Goal: Task Accomplishment & Management: Manage account settings

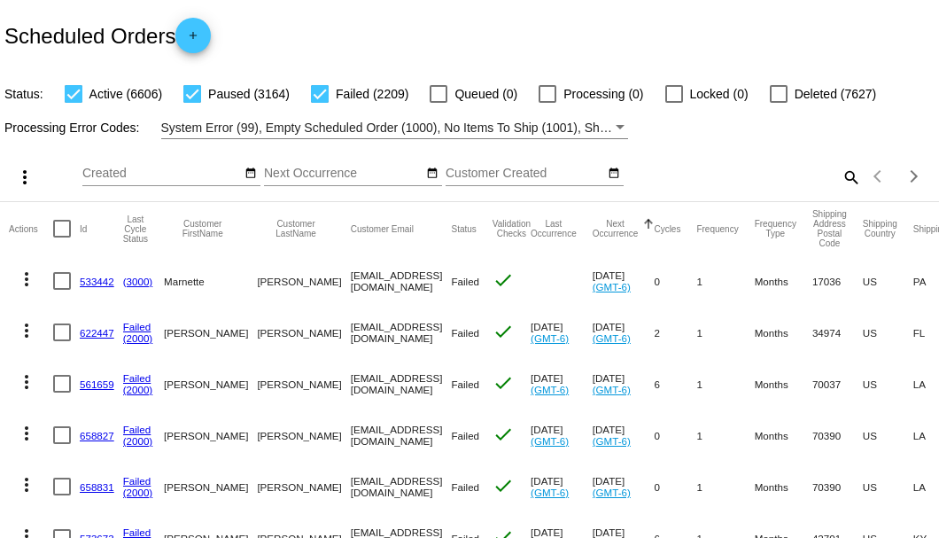
click at [840, 190] on mat-icon "search" at bounding box center [850, 176] width 21 height 27
click at [830, 181] on input "Search" at bounding box center [744, 174] width 234 height 14
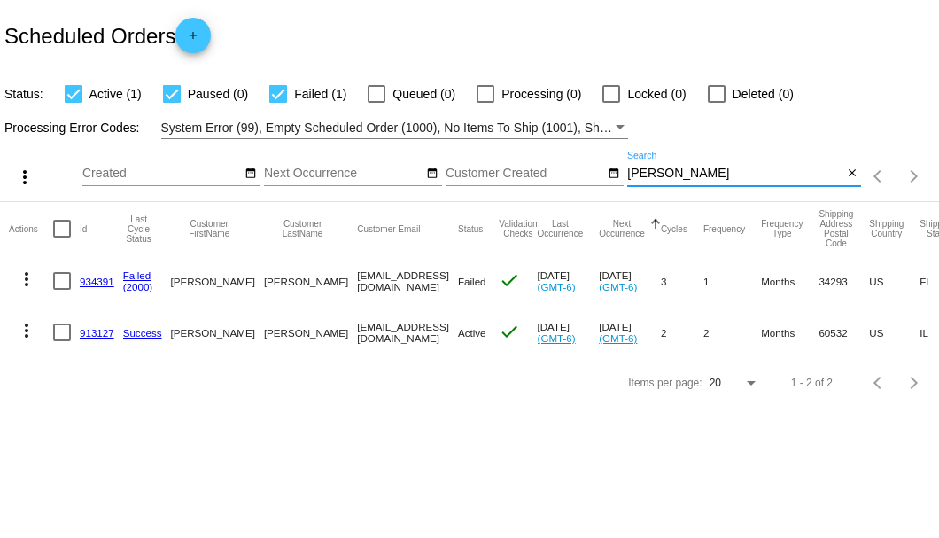
type input "[PERSON_NAME]"
drag, startPoint x: 282, startPoint y: 280, endPoint x: 374, endPoint y: 276, distance: 92.2
click at [374, 276] on mat-row "more_vert 934391 Failed (2000) Ken Teed toon2me2@yahoo.com Failed check Sep 10 …" at bounding box center [650, 280] width 1283 height 51
click at [97, 277] on link "934391" at bounding box center [97, 282] width 35 height 12
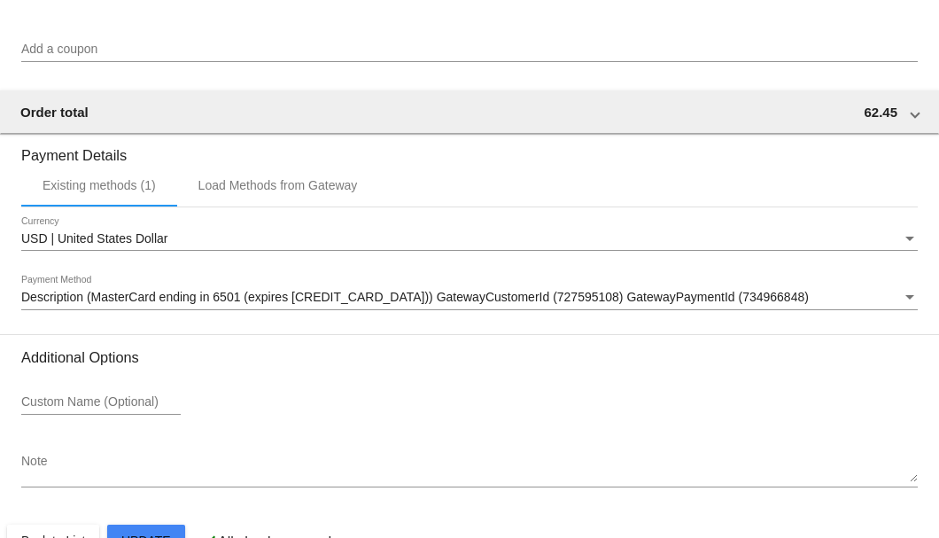
scroll to position [1760, 0]
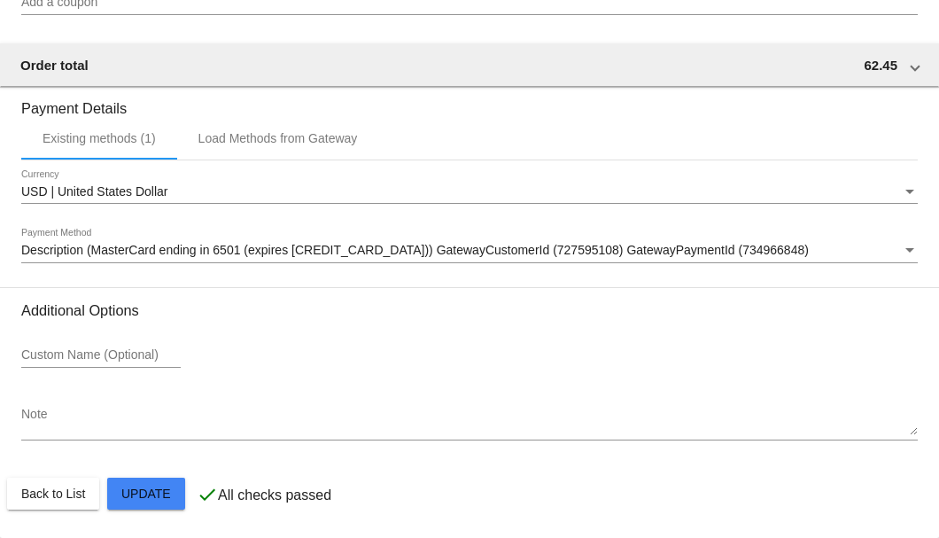
click at [106, 255] on span "Description (MasterCard ending in 6501 (expires 07/27)) GatewayCustomerId (7275…" at bounding box center [415, 250] width 788 height 14
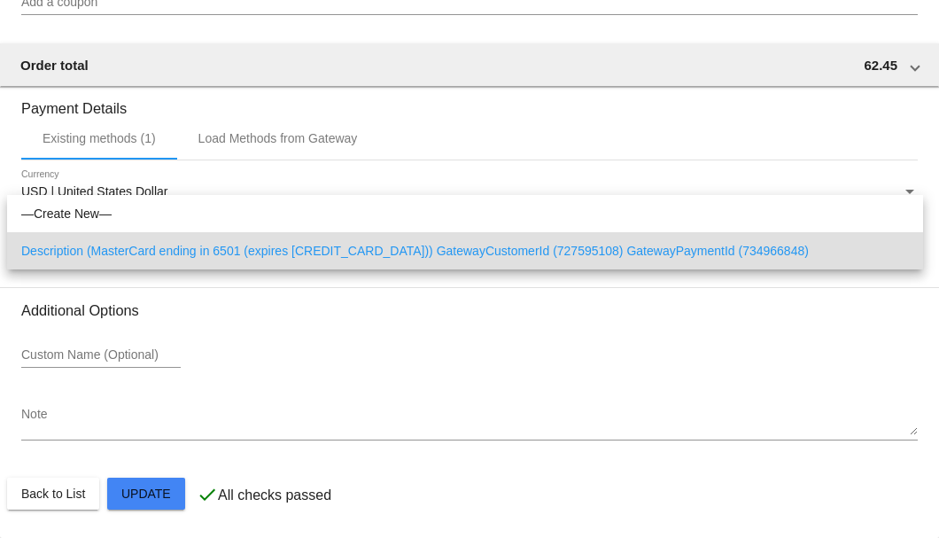
click at [3, 265] on div at bounding box center [469, 269] width 939 height 538
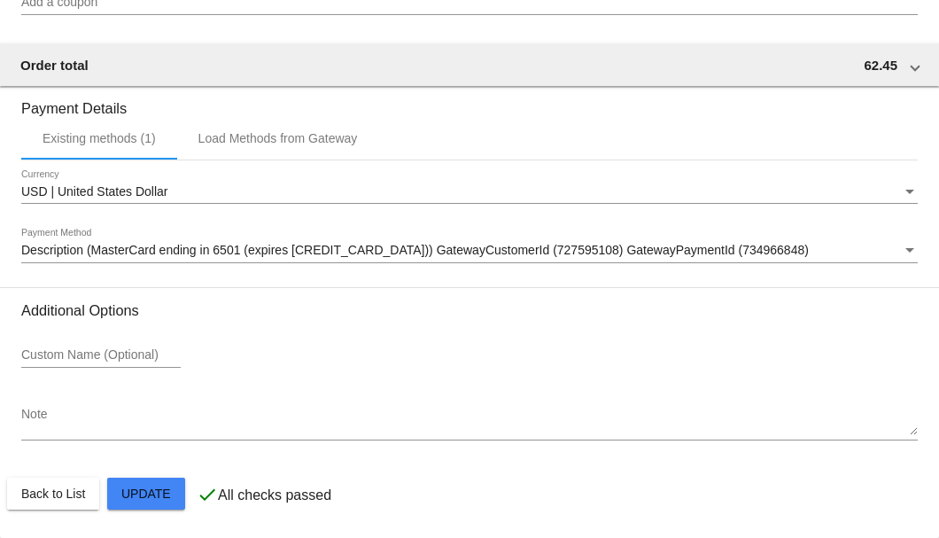
click at [23, 278] on div "Description (MasterCard ending in 6501 (expires 07/27)) GatewayCustomerId (7275…" at bounding box center [469, 254] width 897 height 50
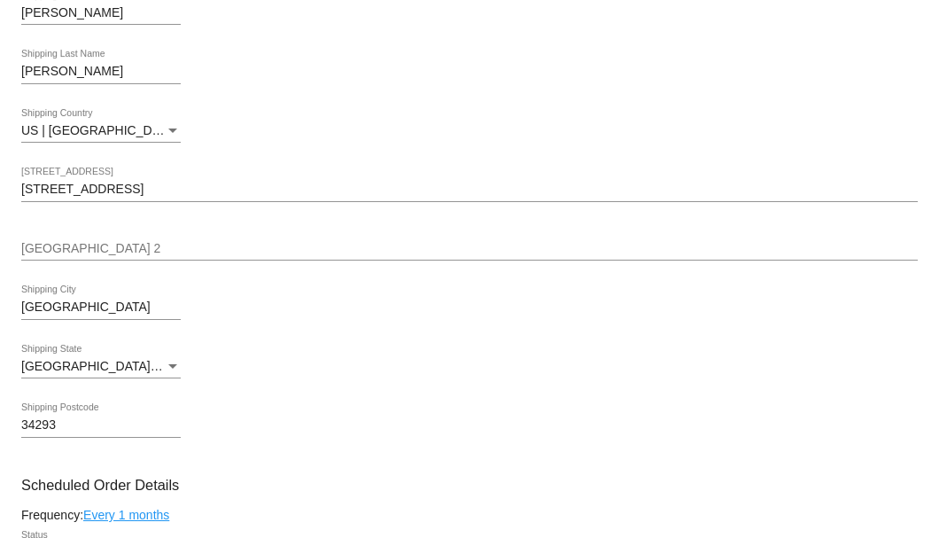
scroll to position [461, 0]
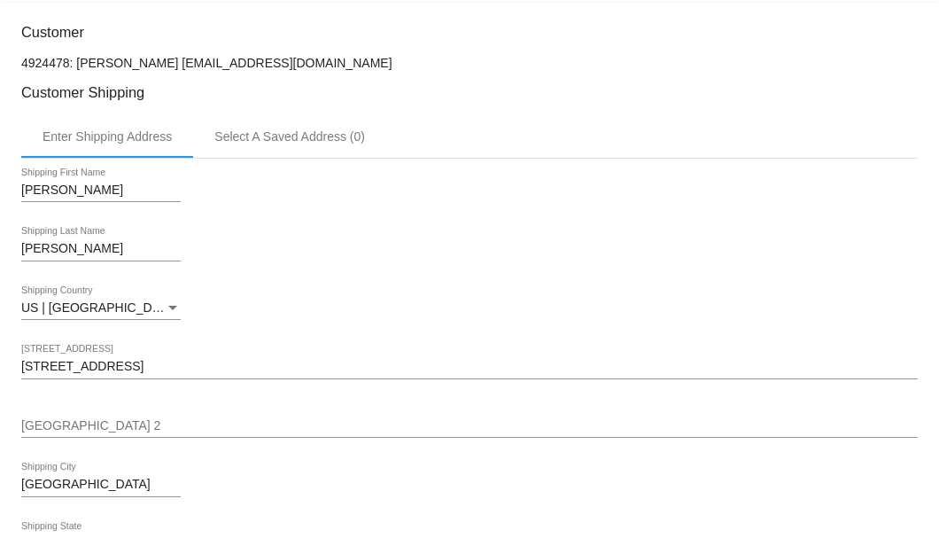
drag, startPoint x: 259, startPoint y: 56, endPoint x: 130, endPoint y: 55, distance: 128.5
click at [130, 56] on p "4924478: Ken Teed toon2me2@yahoo.com" at bounding box center [469, 63] width 897 height 14
copy p "toon2me2@yahoo.com"
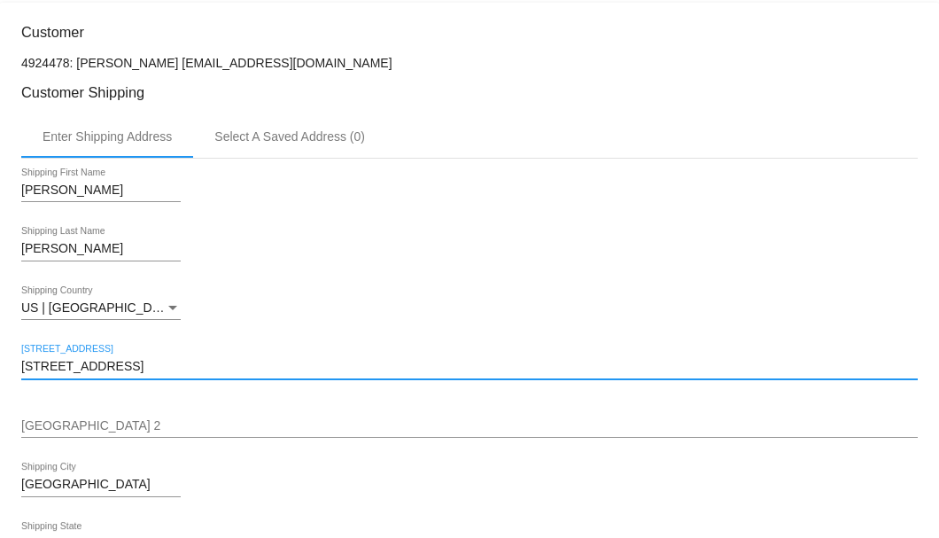
click at [136, 372] on input "525 Park Estates Sq." at bounding box center [469, 367] width 897 height 14
click at [150, 369] on input "525 Park Estates Sq." at bounding box center [469, 367] width 897 height 14
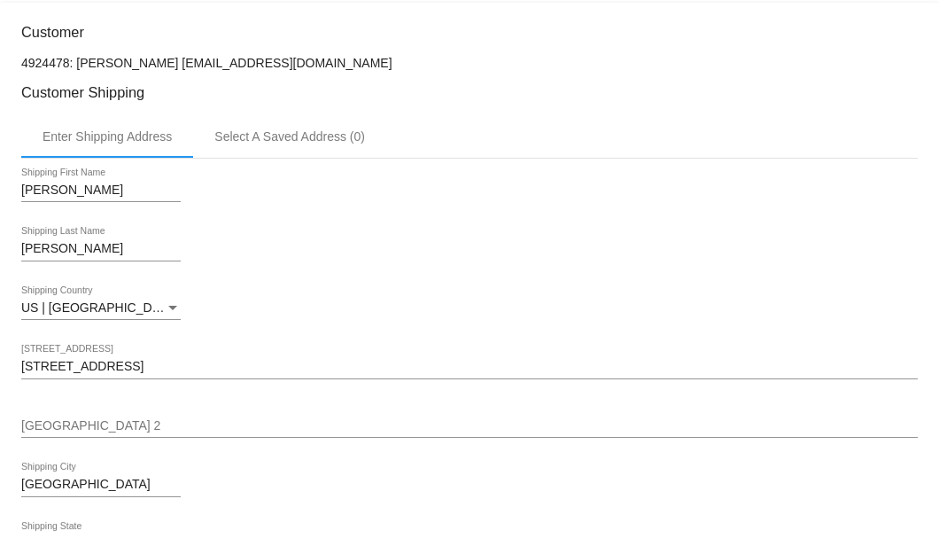
drag, startPoint x: 260, startPoint y: 64, endPoint x: 181, endPoint y: 54, distance: 80.3
click at [181, 56] on p "4924478: Ken Teed toon2me2@yahoo.com" at bounding box center [469, 63] width 897 height 14
click at [183, 56] on p "4924478: Ken Teed toon2me2@yahoo.com" at bounding box center [469, 63] width 897 height 14
drag, startPoint x: 260, startPoint y: 58, endPoint x: 131, endPoint y: 60, distance: 129.4
click at [131, 60] on p "4924478: Ken Teed toon2me2@yahoo.com" at bounding box center [469, 63] width 897 height 14
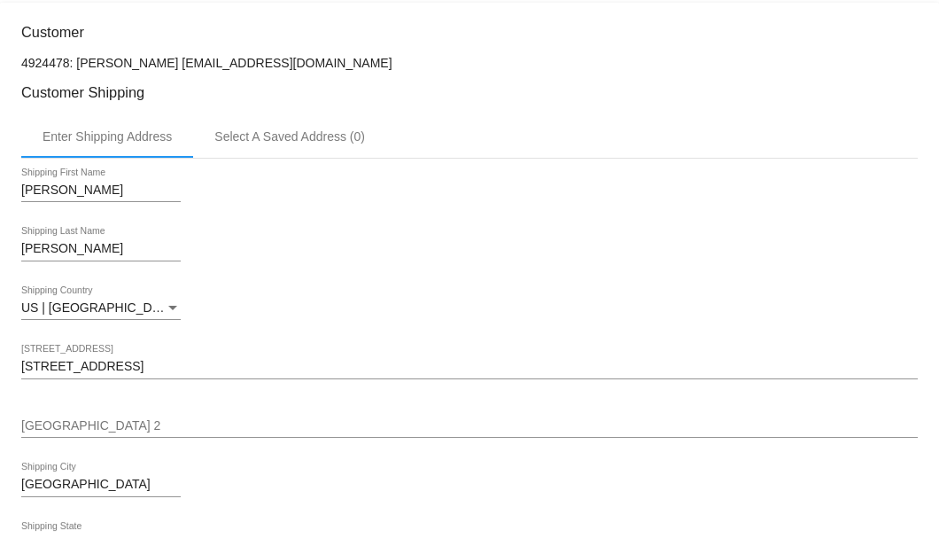
copy p "toon2me2@yahoo.com"
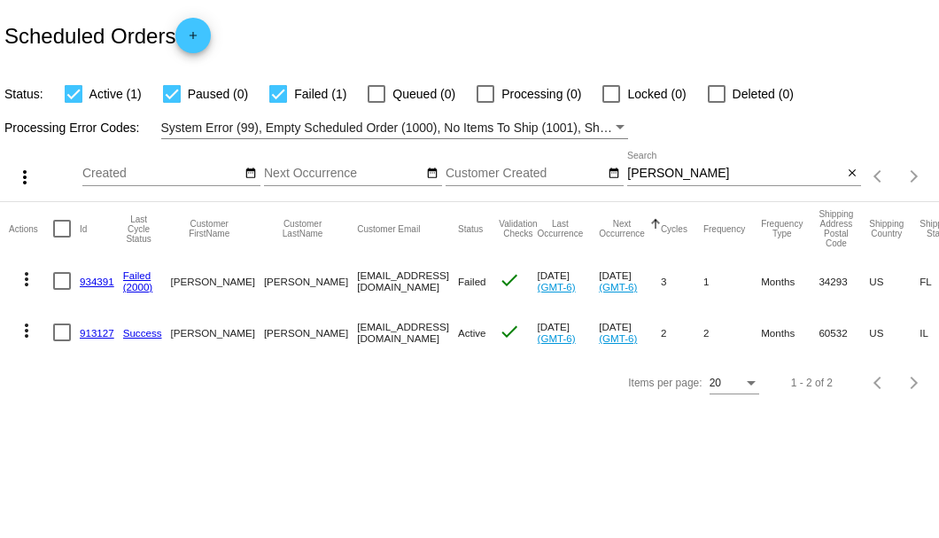
click at [636, 167] on input "[PERSON_NAME]" at bounding box center [734, 174] width 215 height 14
click at [636, 164] on div "teed Search" at bounding box center [734, 168] width 215 height 35
click at [640, 167] on input "[PERSON_NAME]" at bounding box center [734, 174] width 215 height 14
click at [640, 171] on input "teed" at bounding box center [734, 174] width 215 height 14
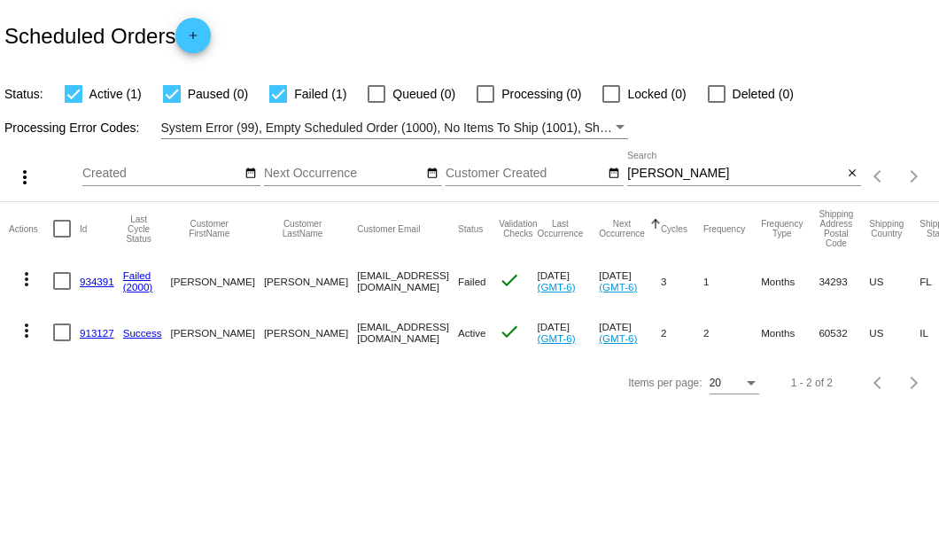
click at [633, 43] on div "Scheduled Orders add" at bounding box center [469, 35] width 939 height 71
drag, startPoint x: 280, startPoint y: 328, endPoint x: 372, endPoint y: 329, distance: 92.1
click at [372, 329] on mat-row "more_vert 913127 Success Linda Teed lteed@hotmail.com Active check Jul 25 2025 …" at bounding box center [650, 332] width 1283 height 51
drag, startPoint x: 283, startPoint y: 282, endPoint x: 393, endPoint y: 281, distance: 110.7
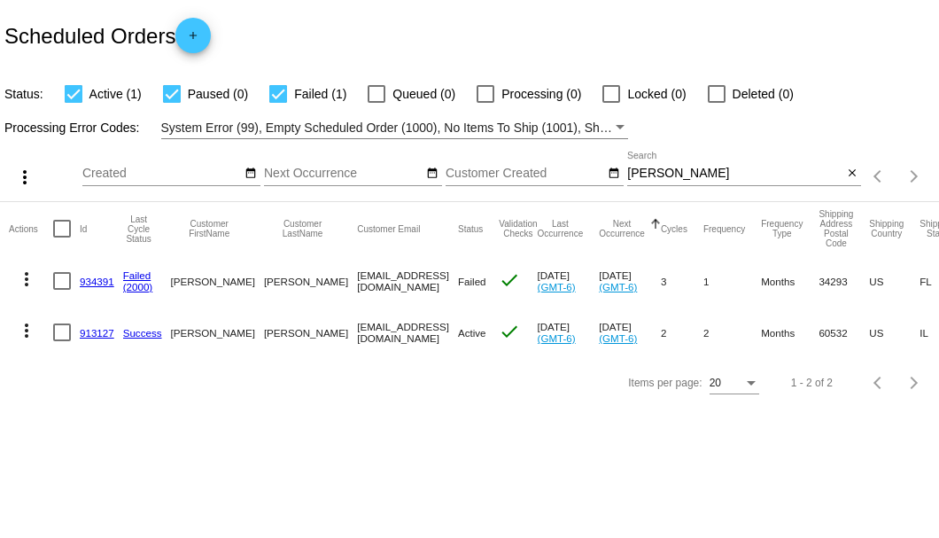
click at [393, 281] on mat-row "more_vert 934391 Failed (2000) Ken Teed toon2me2@yahoo.com Failed check Sep 10 …" at bounding box center [650, 280] width 1283 height 51
copy mat-row "toon2me2@yahoo.com"
click at [101, 278] on link "934391" at bounding box center [97, 282] width 35 height 12
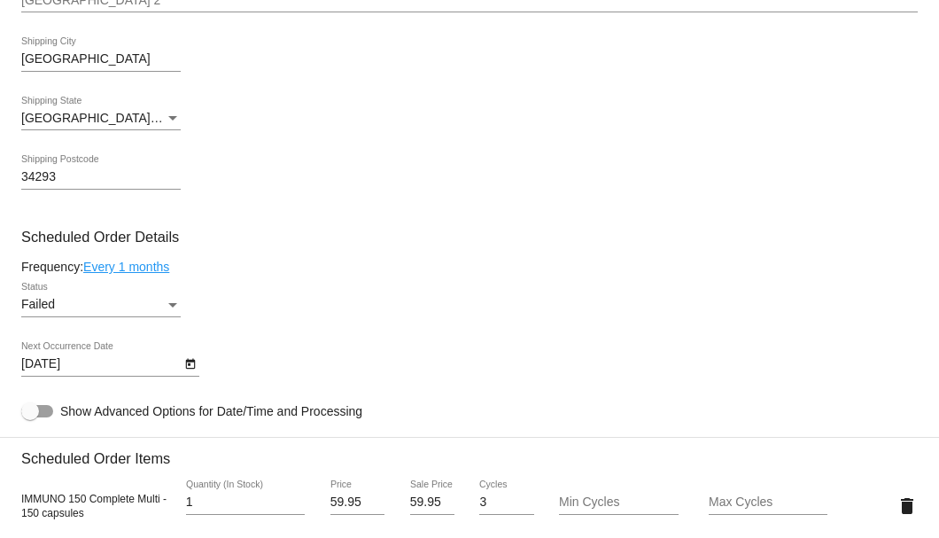
scroll to position [1004, 0]
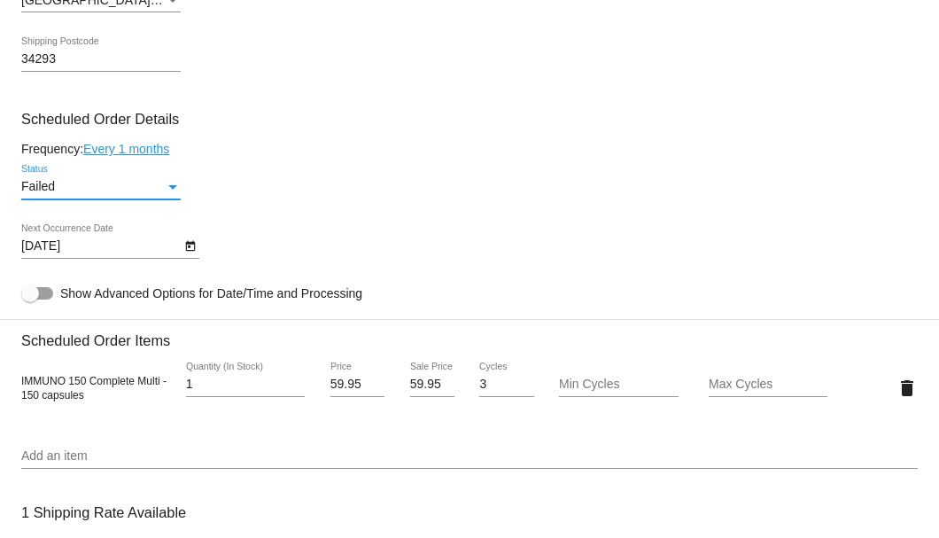
click at [175, 184] on div "Status" at bounding box center [173, 187] width 16 height 14
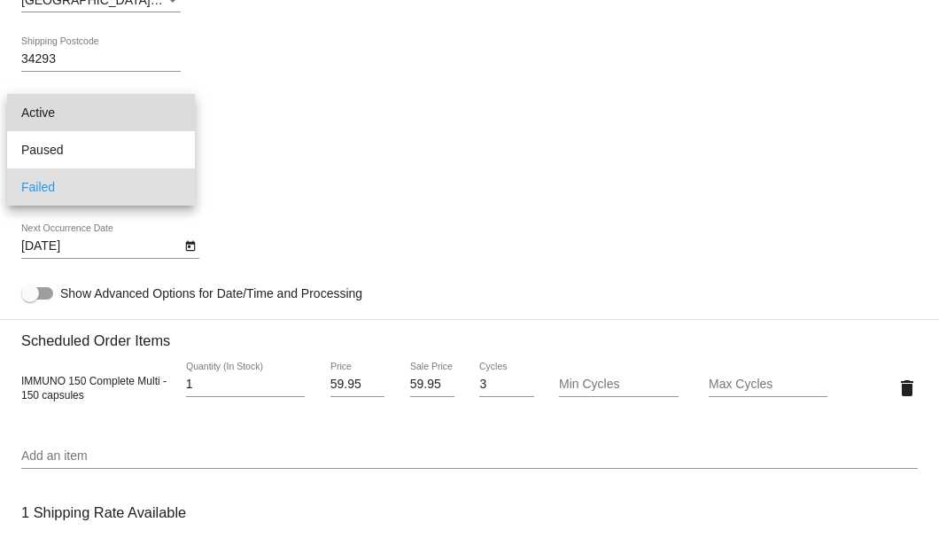
click at [131, 112] on span "Active" at bounding box center [100, 112] width 159 height 37
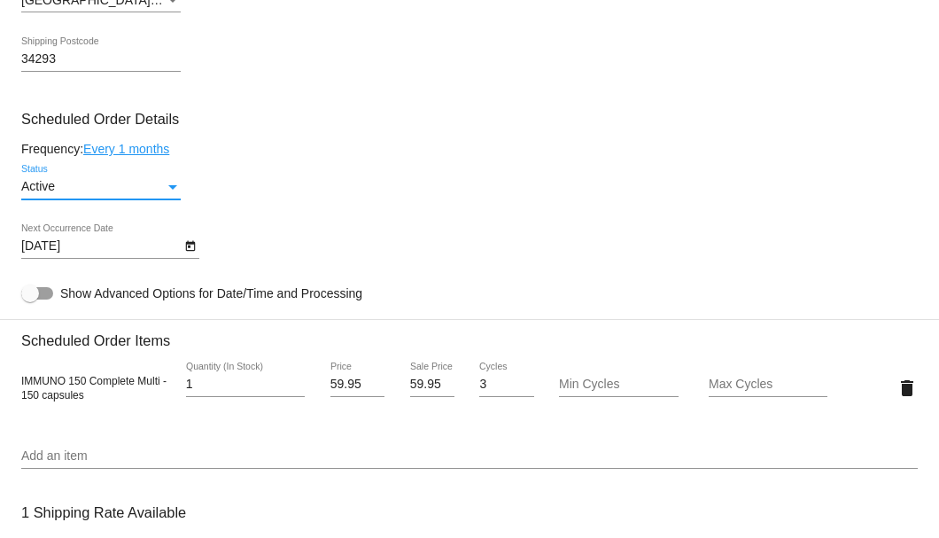
click at [190, 249] on icon "Open calendar" at bounding box center [190, 246] width 12 height 21
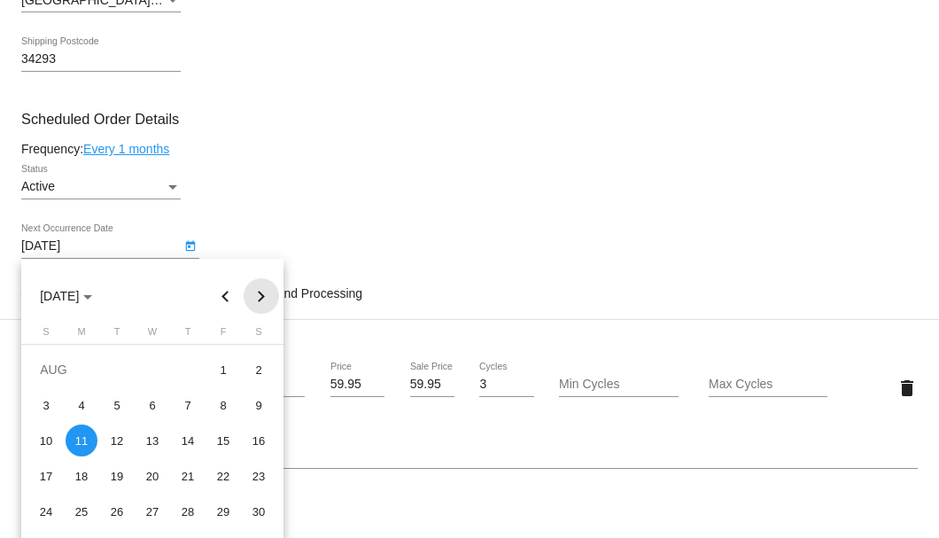
click at [260, 296] on button "Next month" at bounding box center [261, 295] width 35 height 35
click at [223, 440] on div "12" at bounding box center [223, 440] width 32 height 32
type input "9/12/2025"
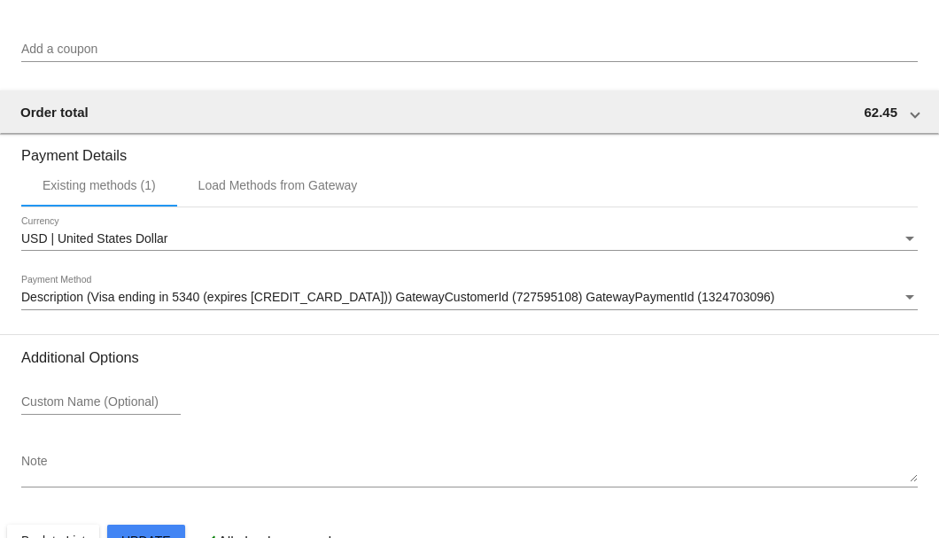
scroll to position [1760, 0]
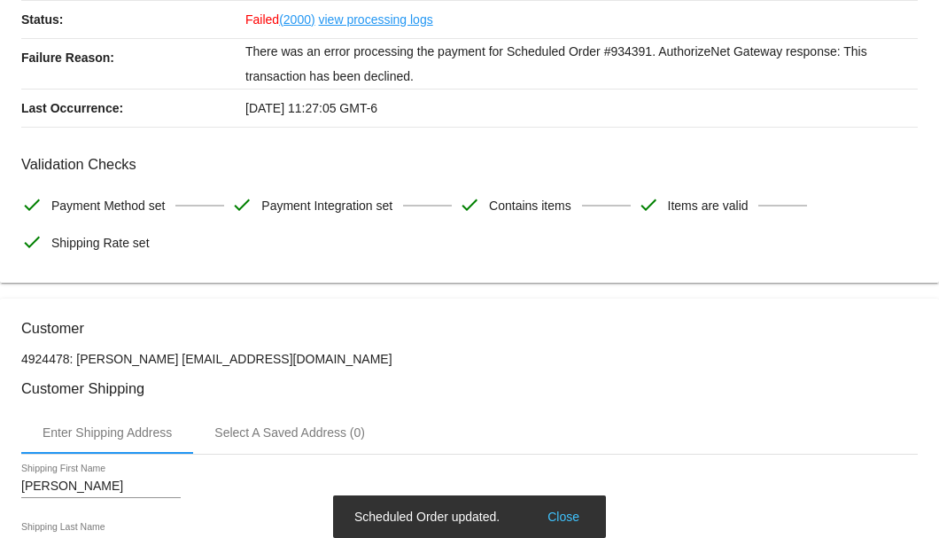
scroll to position [0, 0]
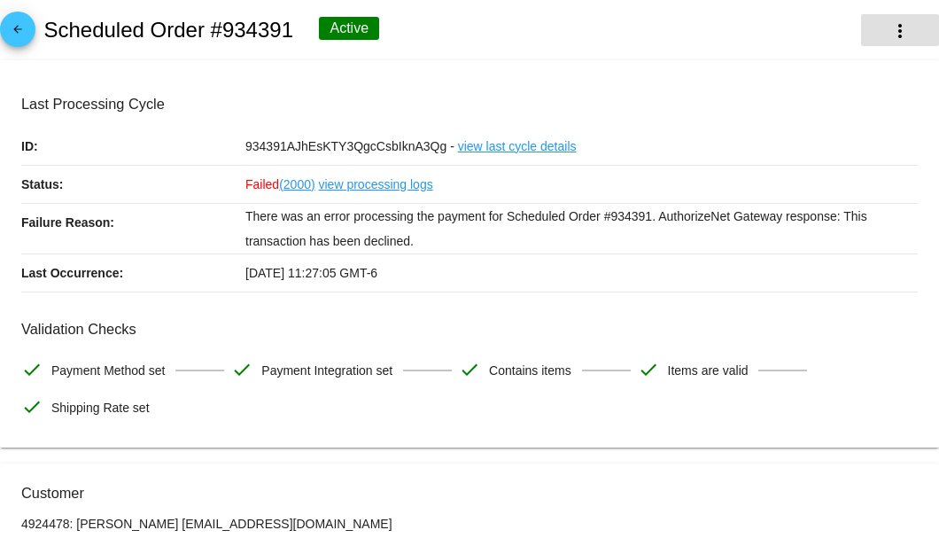
click at [890, 39] on mat-icon "more_vert" at bounding box center [900, 30] width 21 height 21
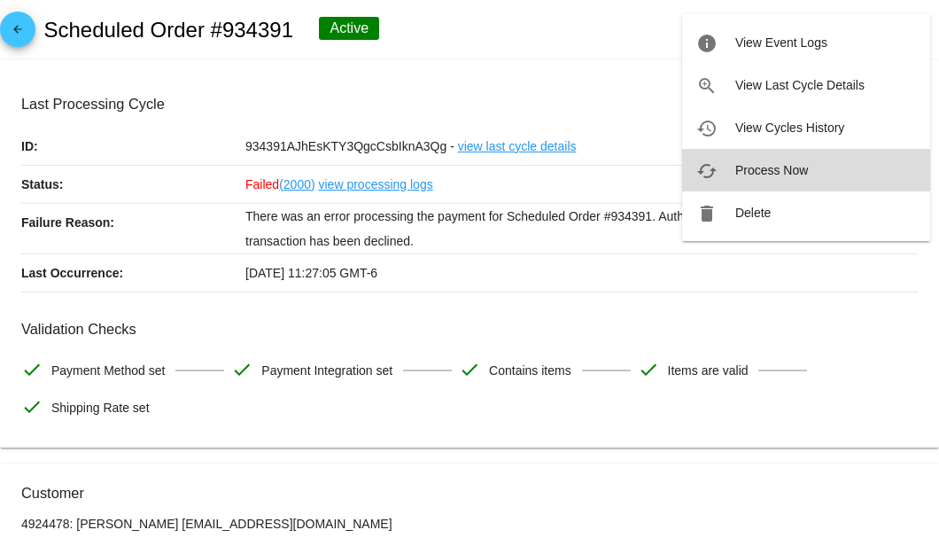
click at [788, 175] on span "Process Now" at bounding box center [771, 170] width 73 height 14
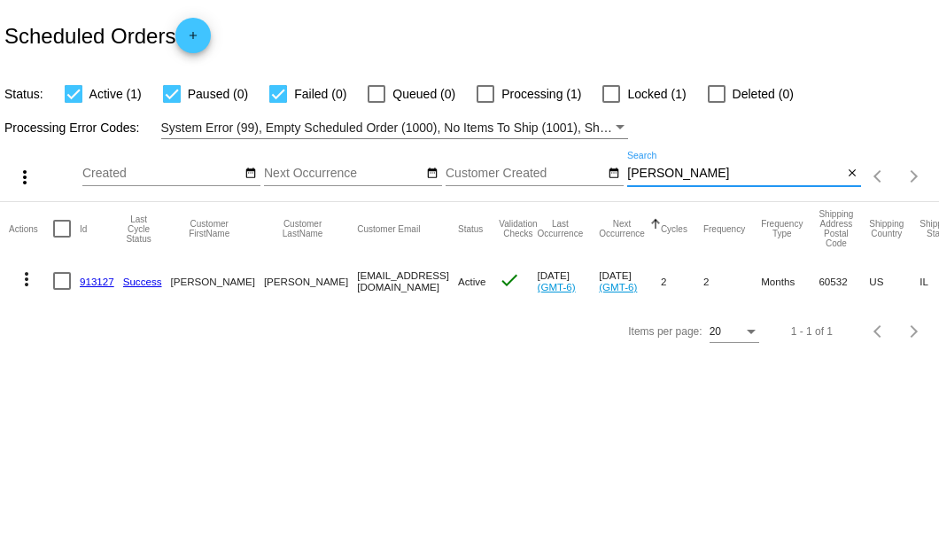
drag, startPoint x: 670, startPoint y: 175, endPoint x: 629, endPoint y: 179, distance: 41.0
click at [629, 179] on input "[PERSON_NAME]" at bounding box center [734, 174] width 215 height 14
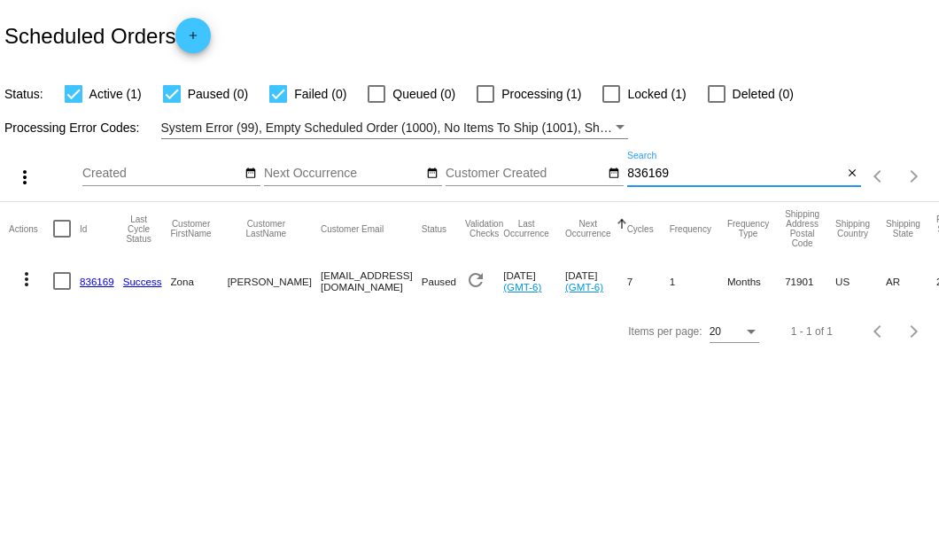
type input "836169"
click at [99, 282] on link "836169" at bounding box center [97, 282] width 35 height 12
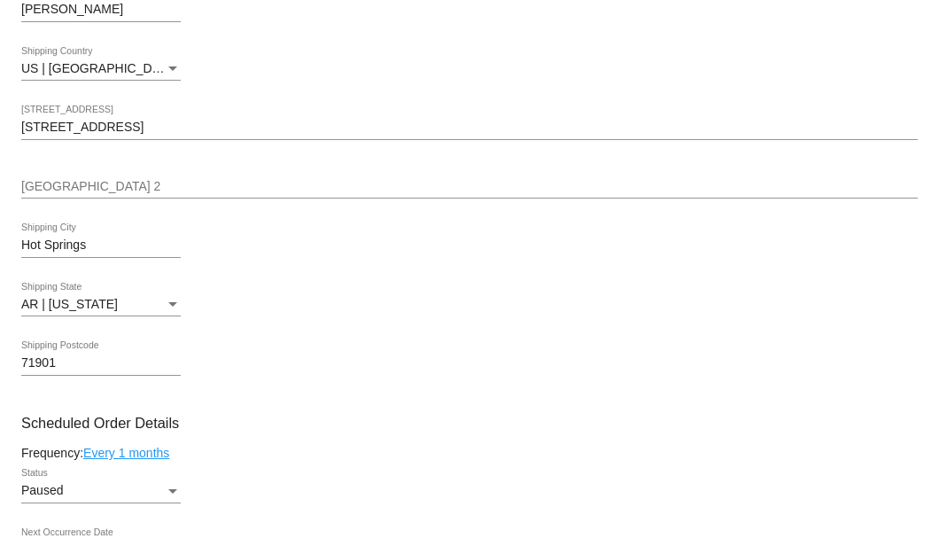
scroll to position [827, 0]
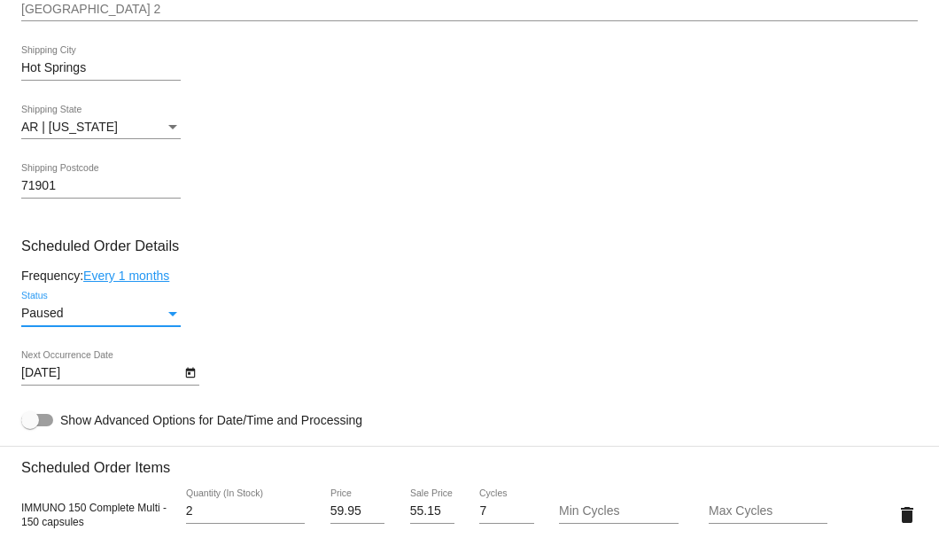
click at [170, 317] on div "Status" at bounding box center [173, 314] width 16 height 14
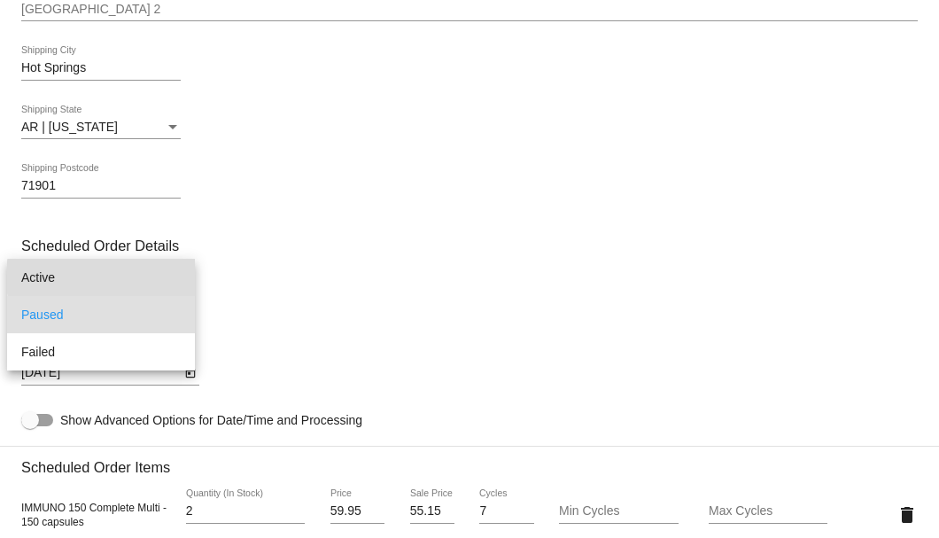
click at [147, 277] on span "Active" at bounding box center [100, 277] width 159 height 37
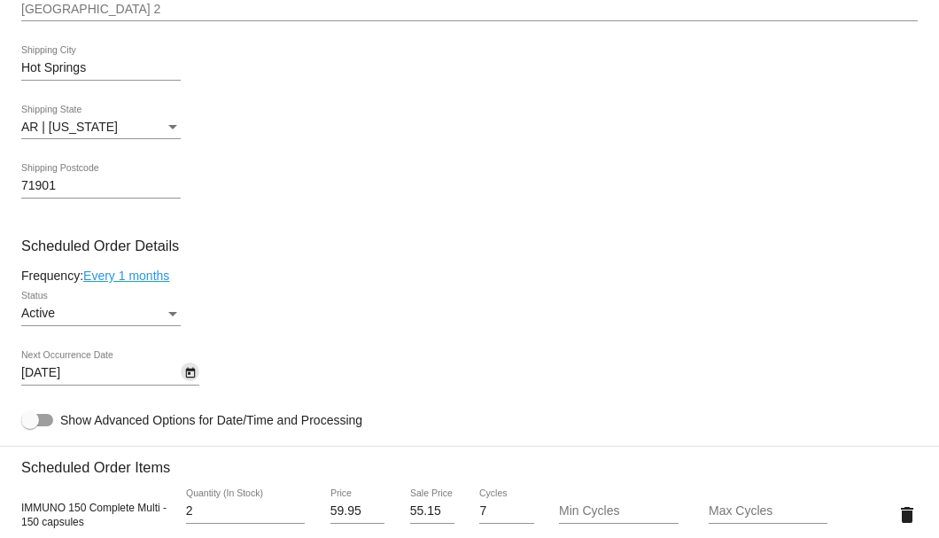
click at [188, 378] on icon "Open calendar" at bounding box center [190, 373] width 10 height 11
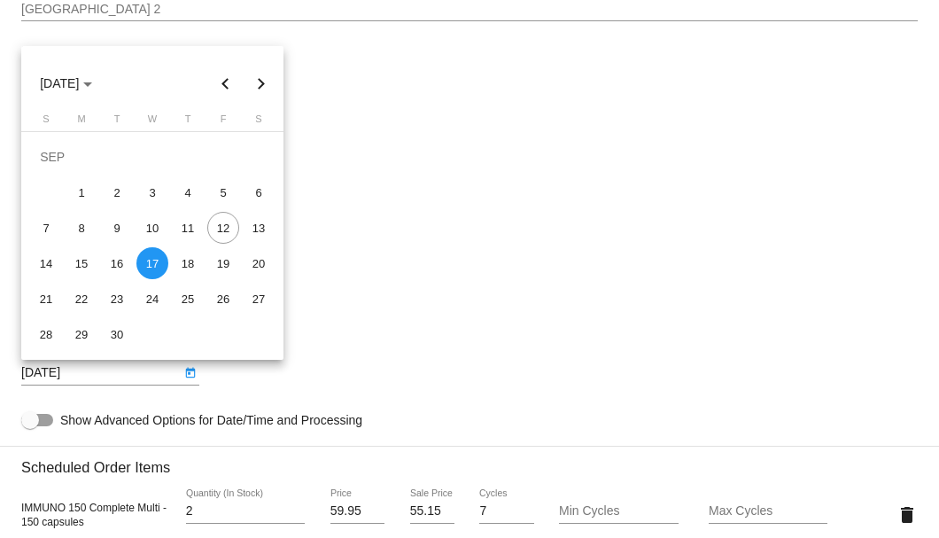
click at [262, 84] on button "Next month" at bounding box center [261, 83] width 35 height 35
click at [221, 228] on div "17" at bounding box center [223, 228] width 32 height 32
type input "10/17/2025"
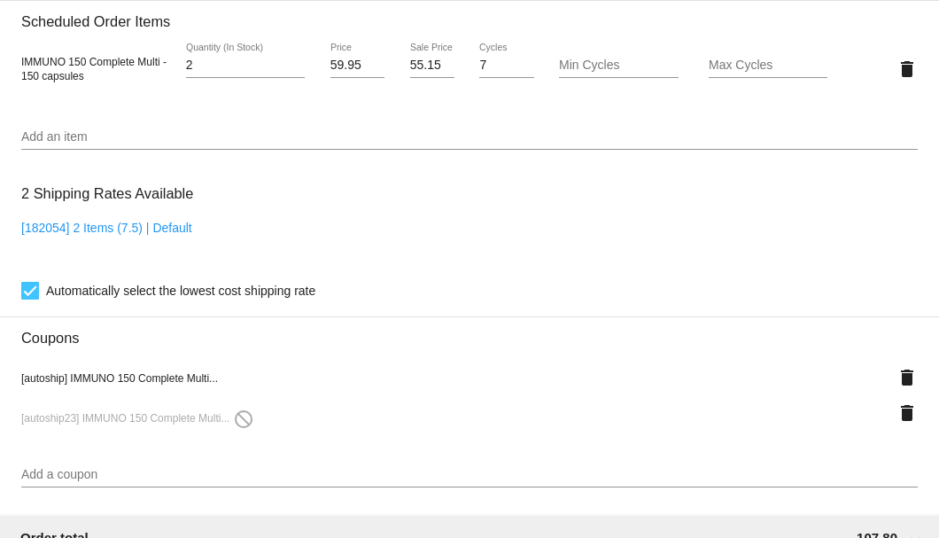
scroll to position [1391, 0]
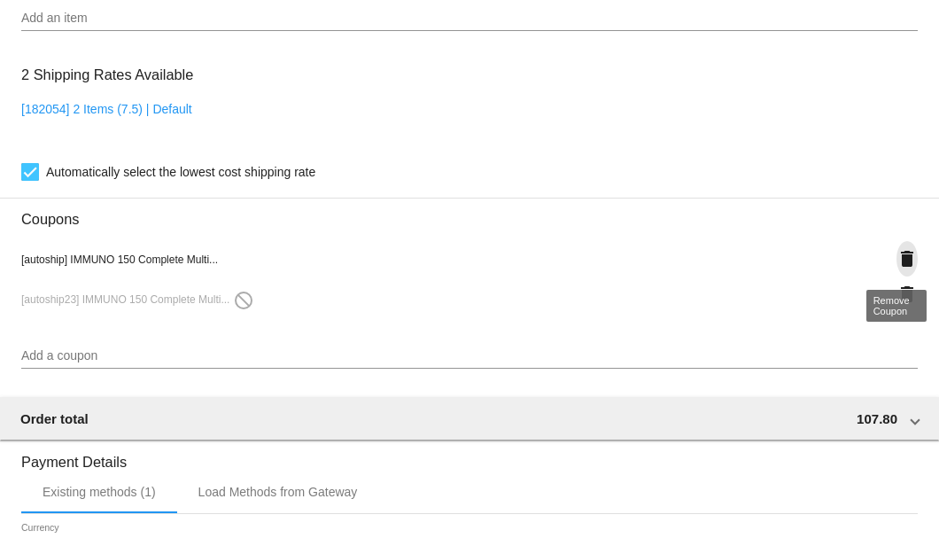
click at [897, 261] on mat-icon "delete" at bounding box center [907, 258] width 21 height 21
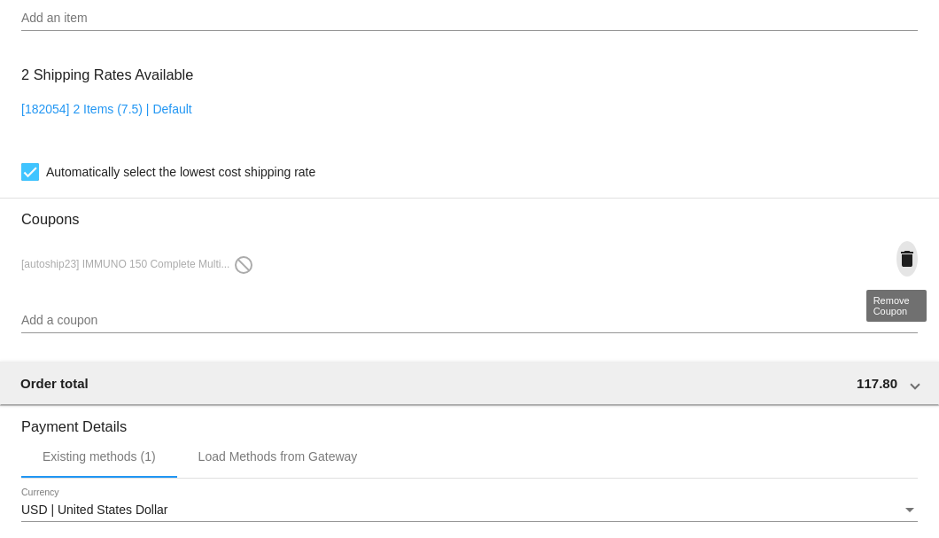
click at [897, 261] on mat-icon "delete" at bounding box center [907, 258] width 21 height 21
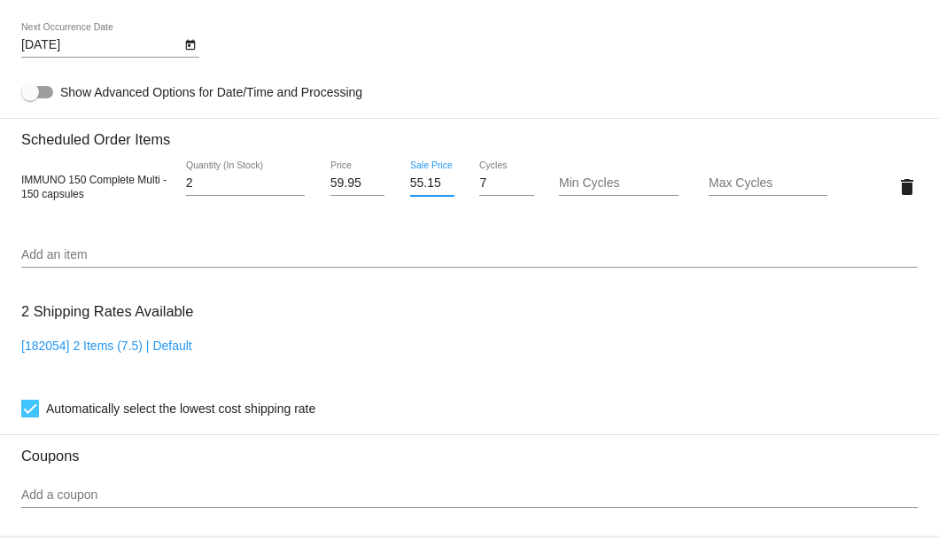
scroll to position [0, 1]
drag, startPoint x: 407, startPoint y: 181, endPoint x: 434, endPoint y: 181, distance: 27.5
click at [434, 181] on input "55.15" at bounding box center [432, 183] width 44 height 14
type input "54.15"
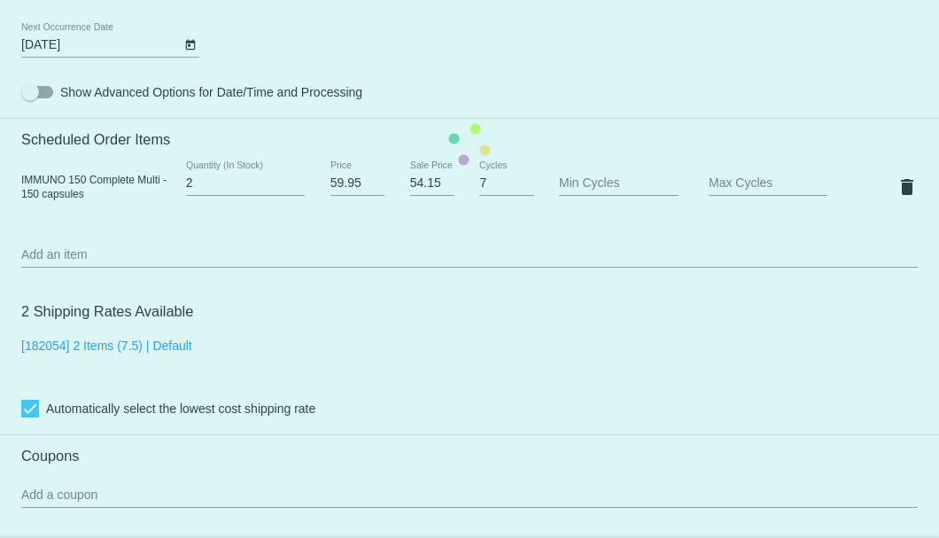
click at [428, 239] on mat-card "Customer 5740651: Zona Edwards 5016175655@exceptionalproducts.org Customer Ship…" at bounding box center [469, 144] width 939 height 1772
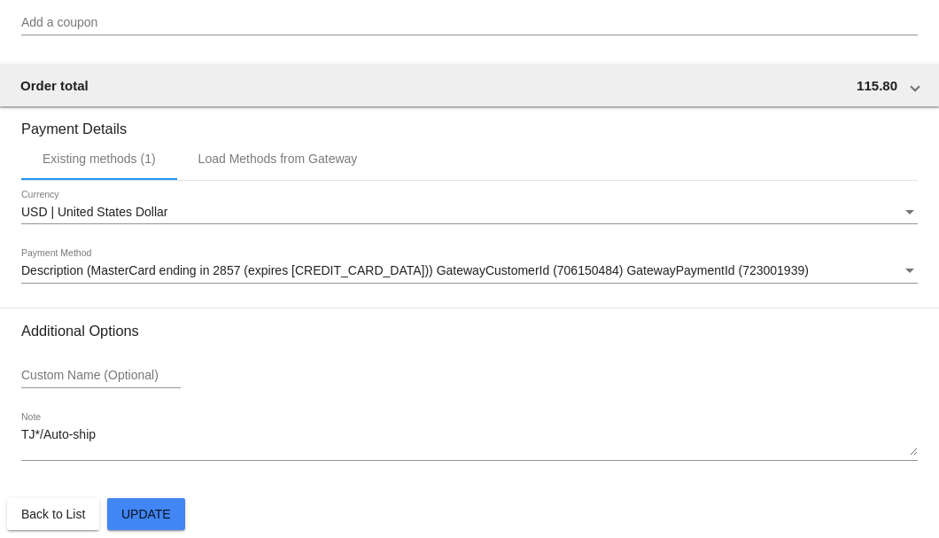
scroll to position [1648, 0]
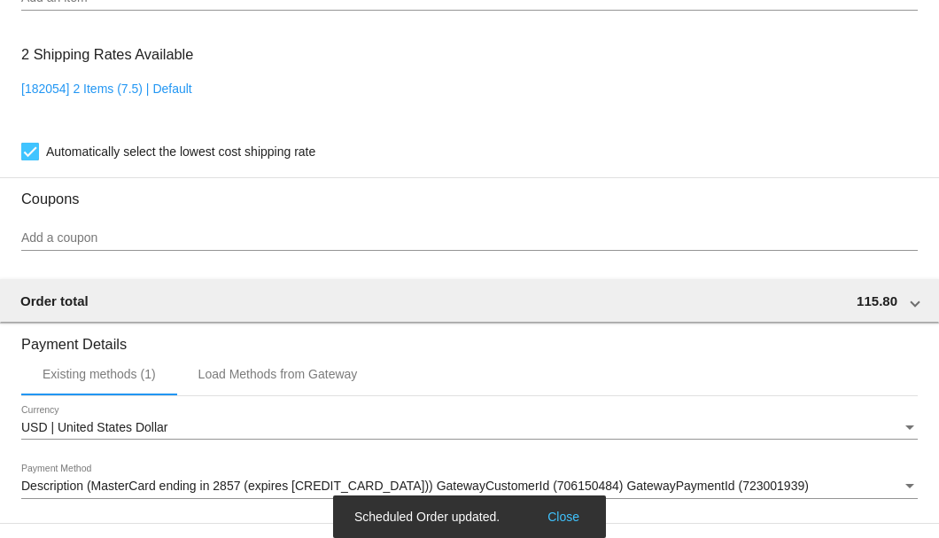
scroll to position [1175, 0]
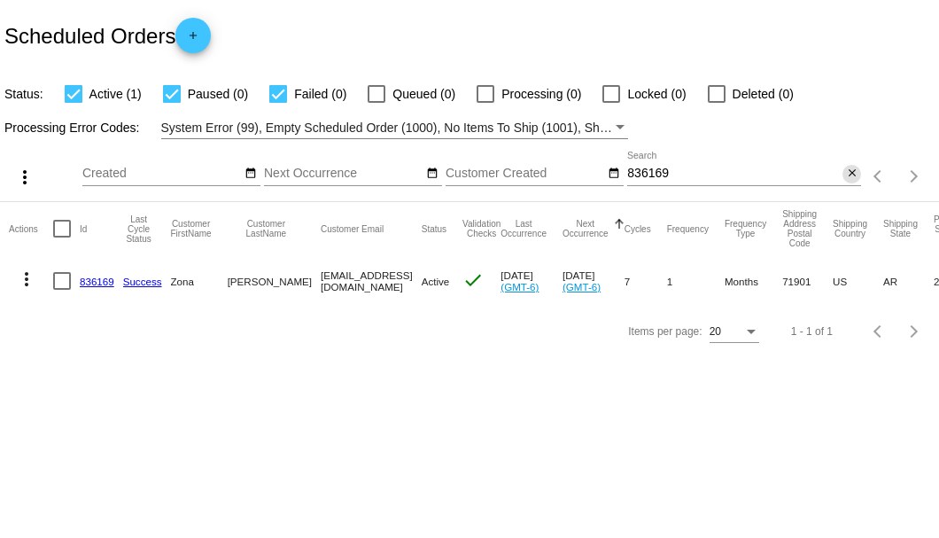
click at [849, 174] on mat-icon "close" at bounding box center [852, 174] width 12 height 14
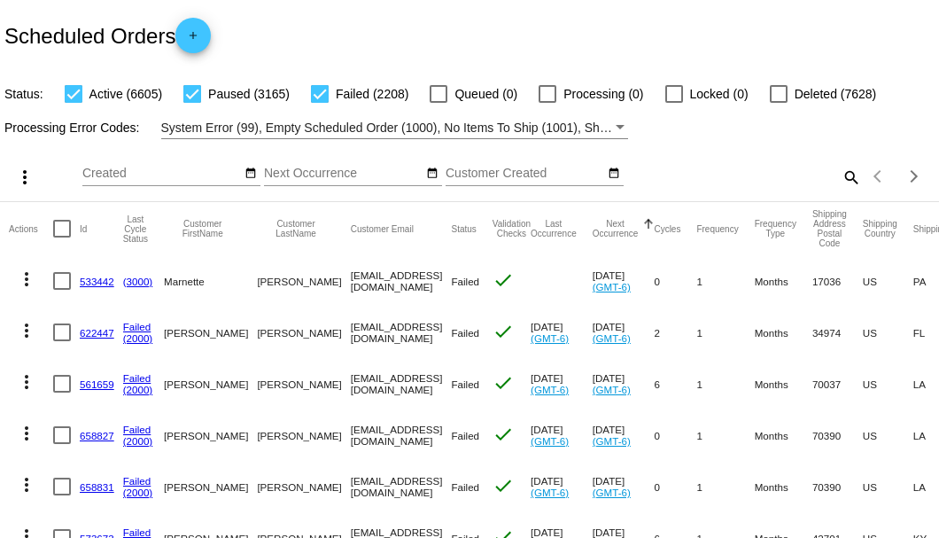
click at [416, 43] on div "Scheduled Orders add" at bounding box center [469, 35] width 939 height 71
click at [823, 35] on div "Scheduled Orders add" at bounding box center [469, 35] width 939 height 71
click at [840, 190] on mat-icon "search" at bounding box center [850, 176] width 21 height 27
click at [838, 181] on input "Search" at bounding box center [744, 174] width 234 height 14
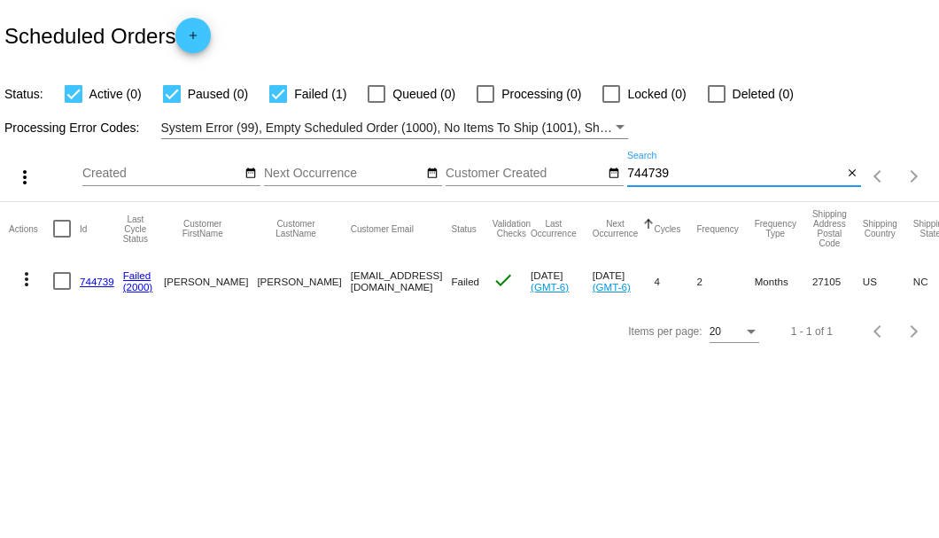
type input "744739"
click at [87, 280] on link "744739" at bounding box center [97, 282] width 35 height 12
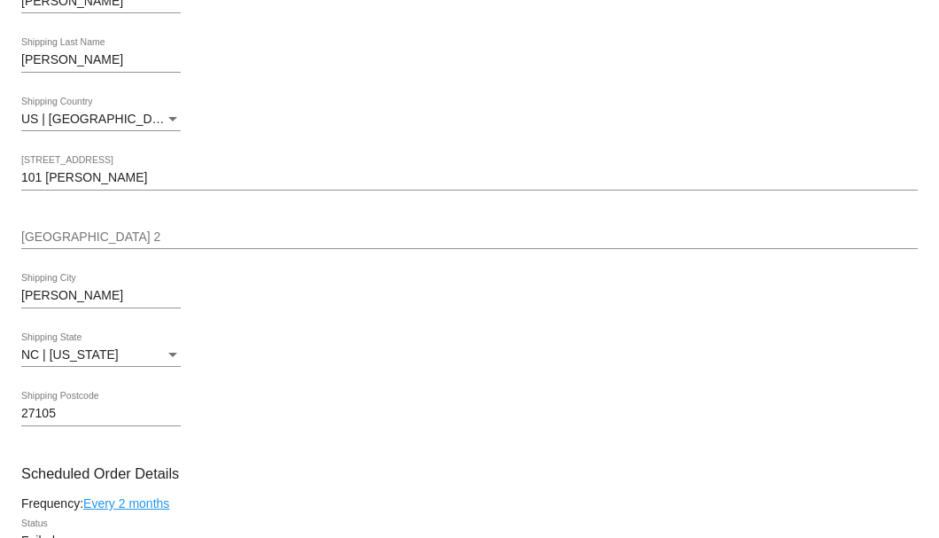
scroll to position [886, 0]
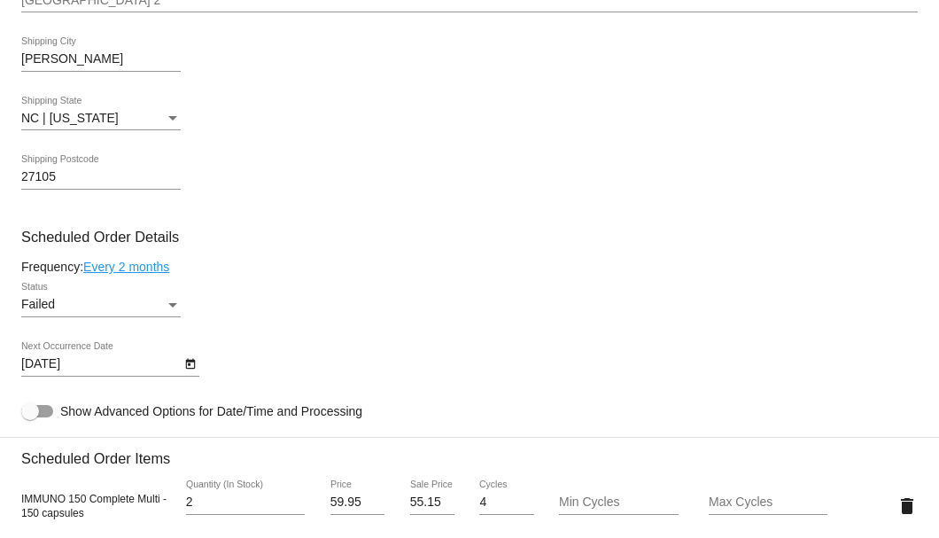
click at [168, 299] on div "Status" at bounding box center [173, 305] width 16 height 14
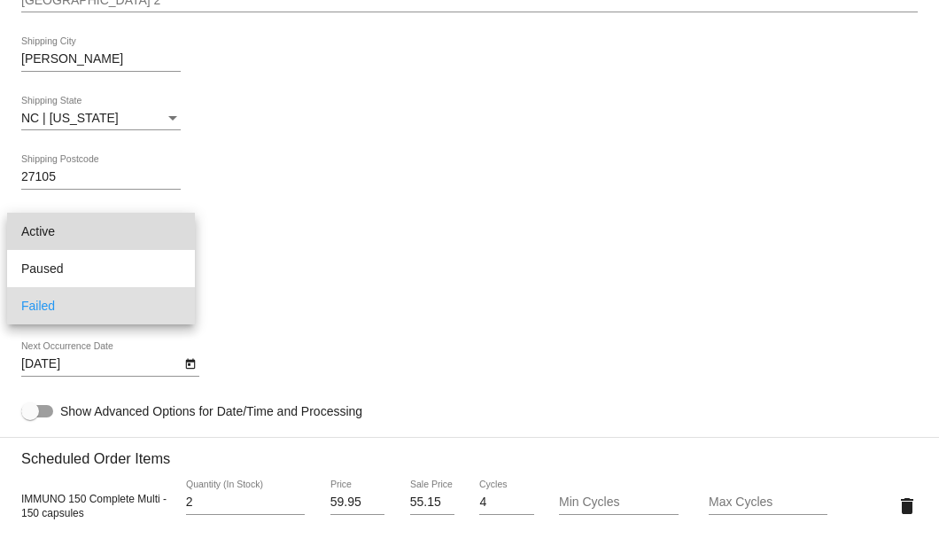
click at [149, 233] on span "Active" at bounding box center [100, 231] width 159 height 37
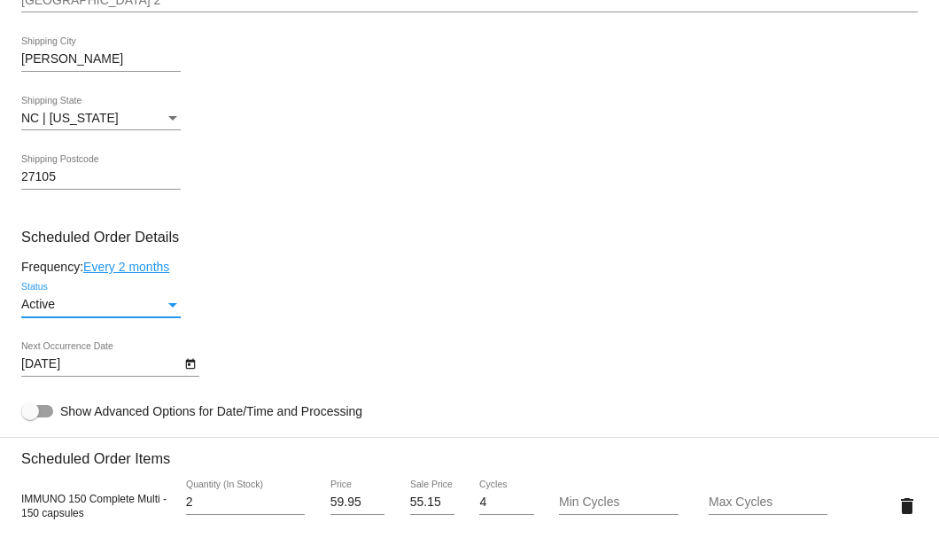
scroll to position [1063, 0]
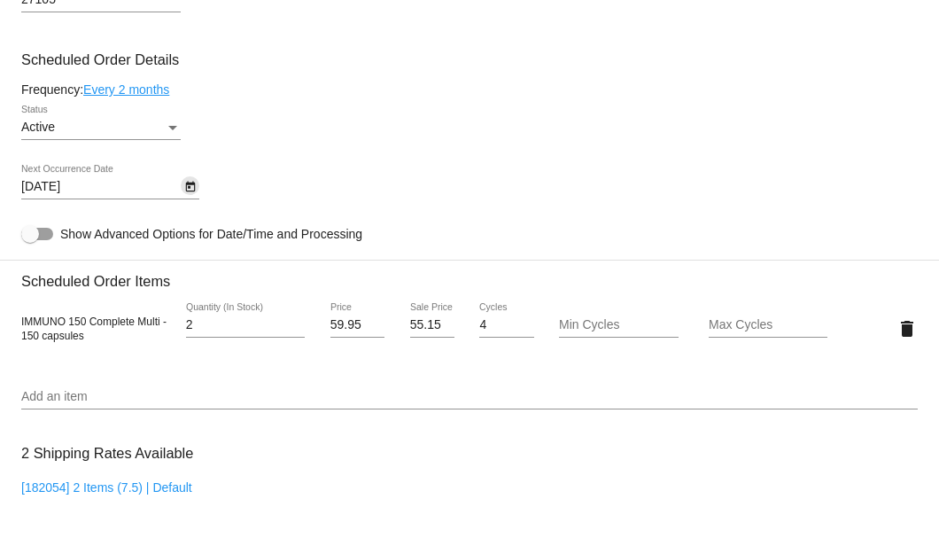
click at [187, 181] on icon "Open calendar" at bounding box center [190, 186] width 12 height 21
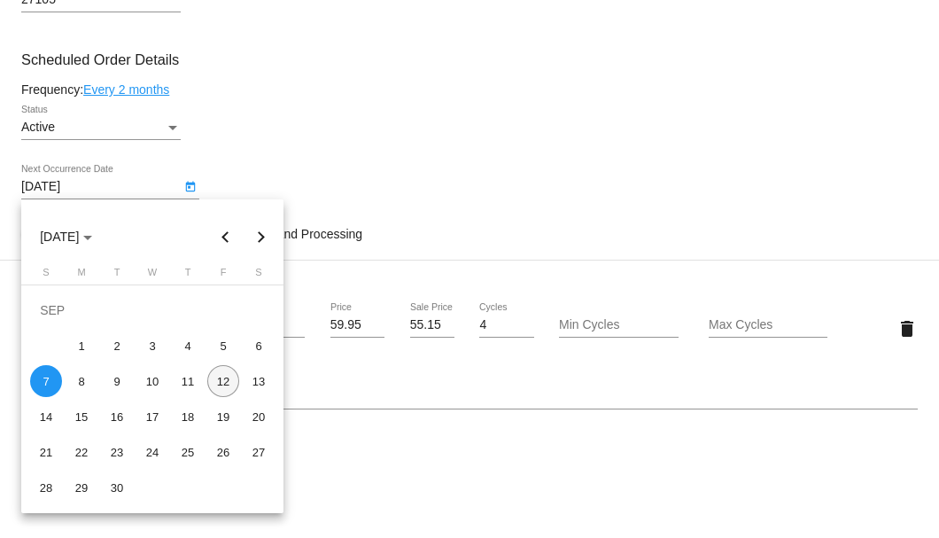
click at [225, 381] on div "12" at bounding box center [223, 381] width 32 height 32
type input "9/12/2025"
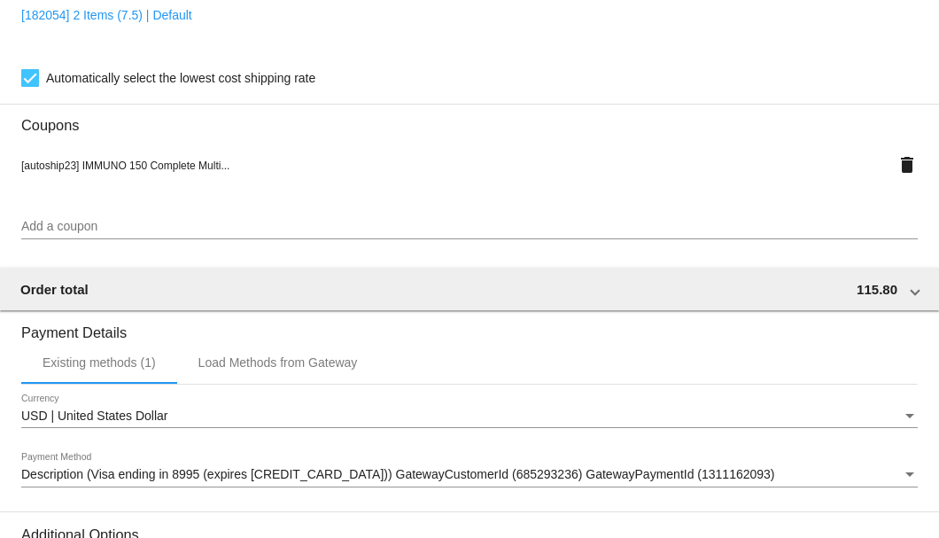
scroll to position [1760, 0]
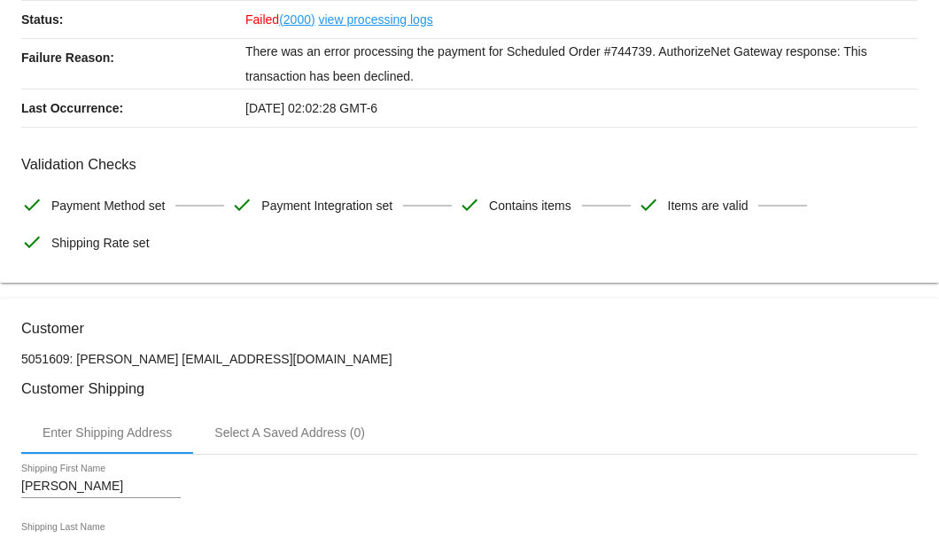
scroll to position [0, 0]
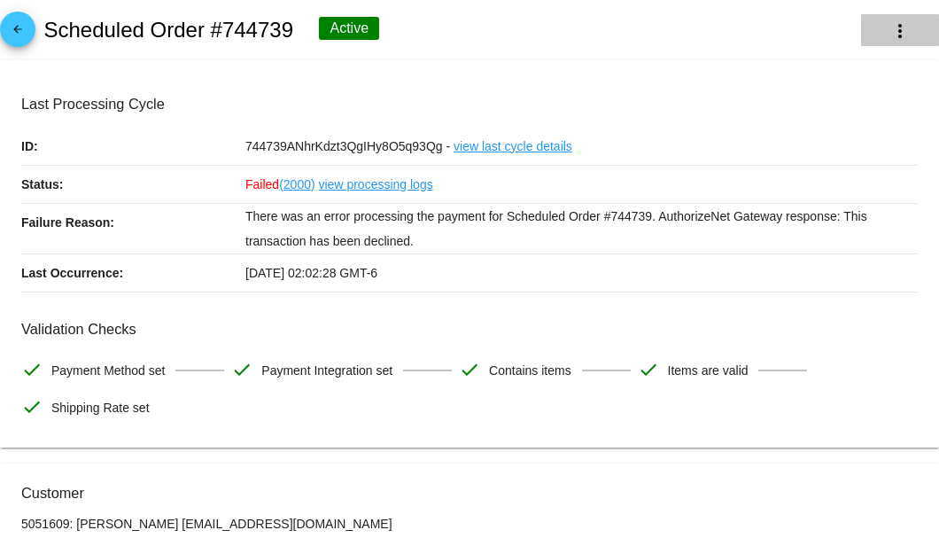
click at [890, 33] on mat-icon "more_vert" at bounding box center [900, 30] width 21 height 21
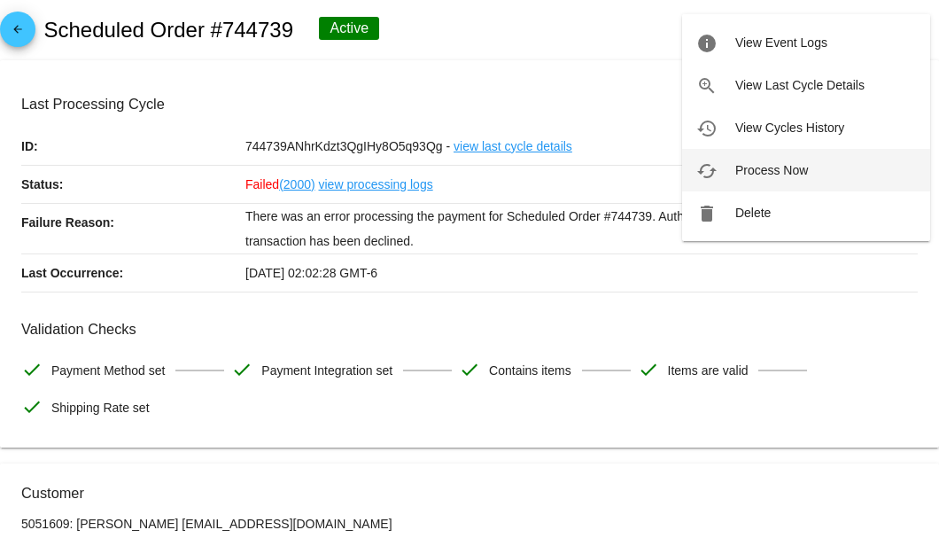
click at [781, 164] on span "Process Now" at bounding box center [771, 170] width 73 height 14
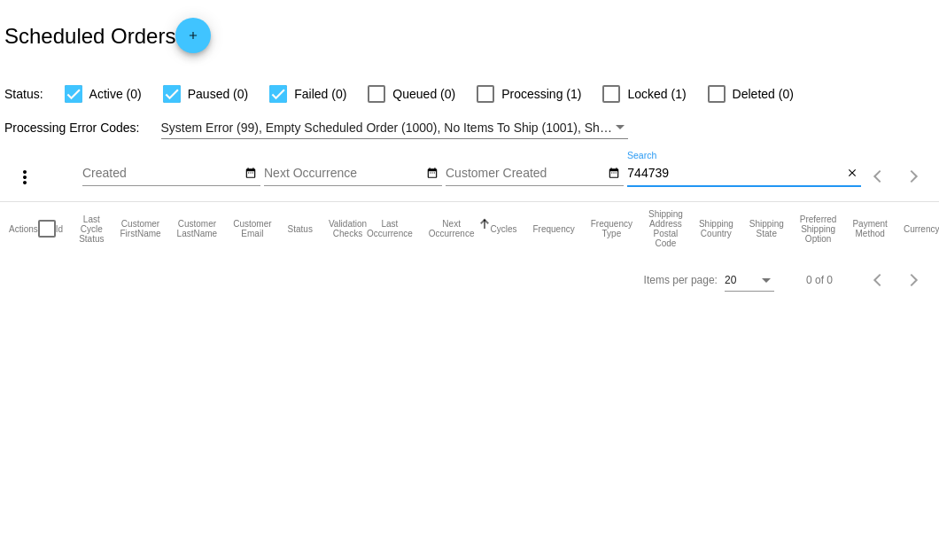
click at [704, 174] on input "744739" at bounding box center [734, 174] width 215 height 14
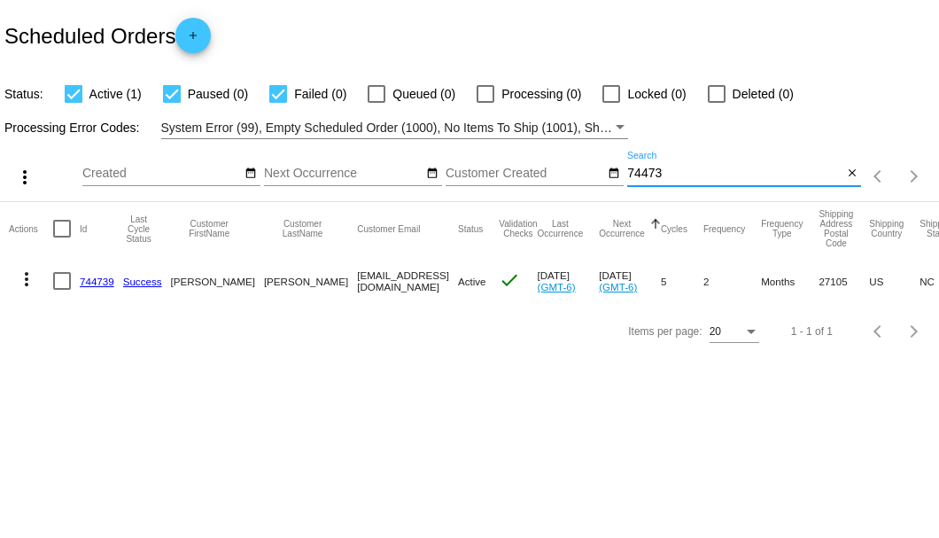
type input "744739"
click at [847, 177] on mat-icon "close" at bounding box center [852, 174] width 12 height 14
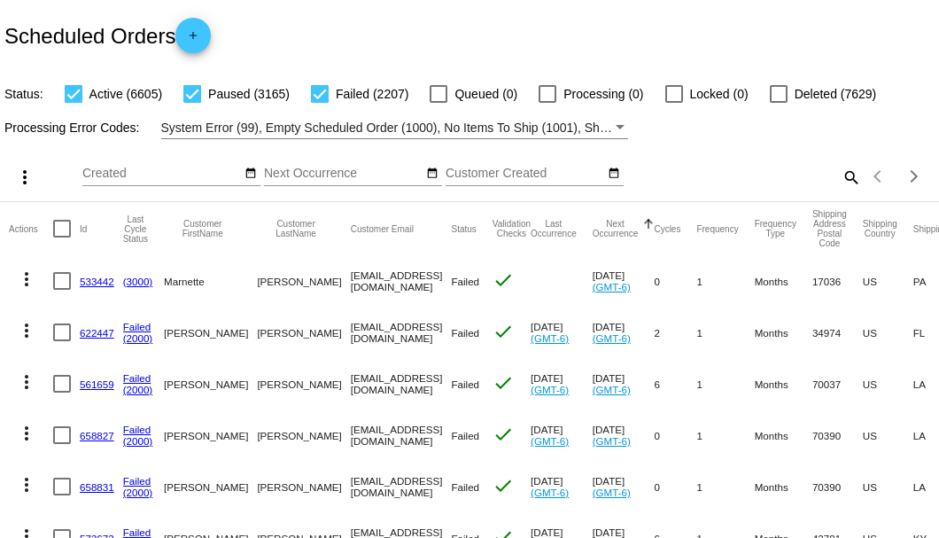
click at [842, 190] on mat-icon "search" at bounding box center [850, 176] width 21 height 27
click at [841, 181] on input "Search" at bounding box center [744, 174] width 234 height 14
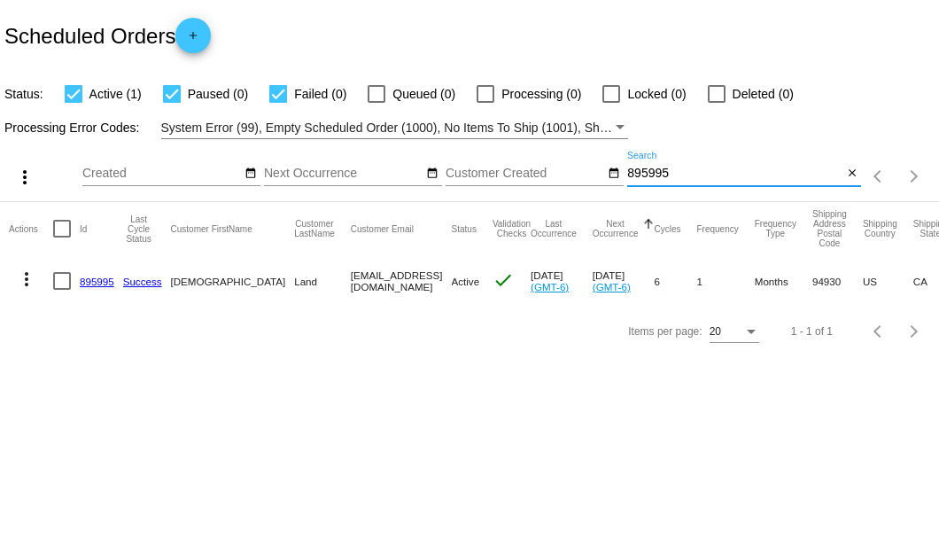
type input "895995"
click at [104, 282] on link "895995" at bounding box center [97, 282] width 35 height 12
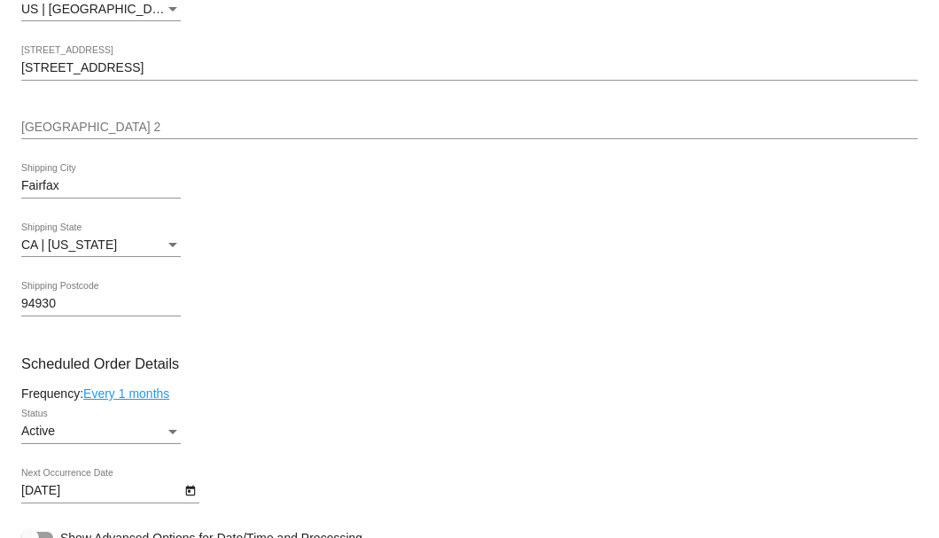
scroll to position [827, 0]
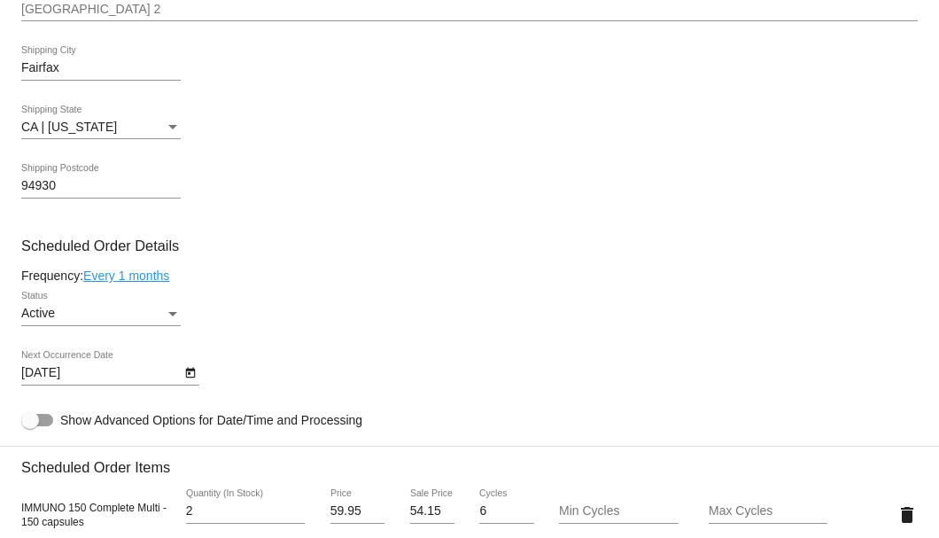
click at [190, 374] on icon "Open calendar" at bounding box center [190, 372] width 12 height 21
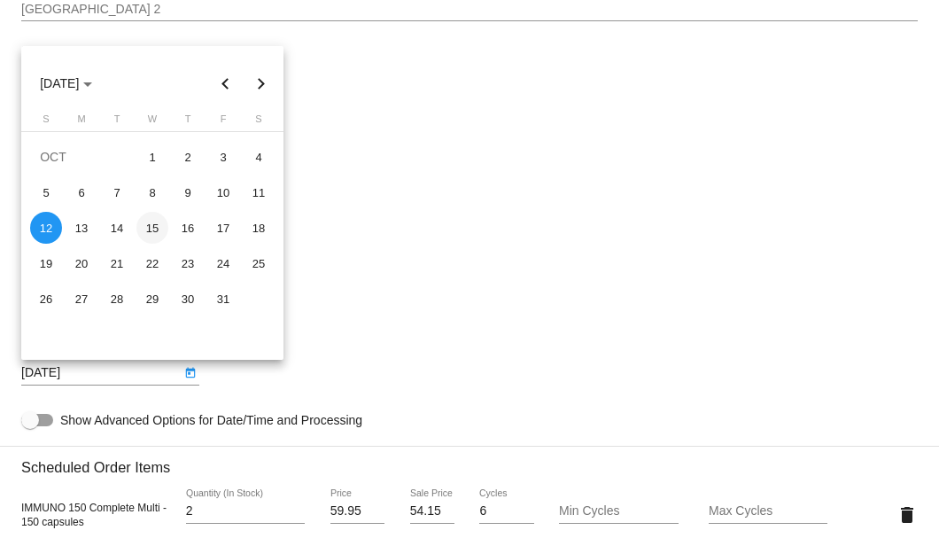
click at [161, 229] on div "15" at bounding box center [152, 228] width 32 height 32
type input "10/15/2025"
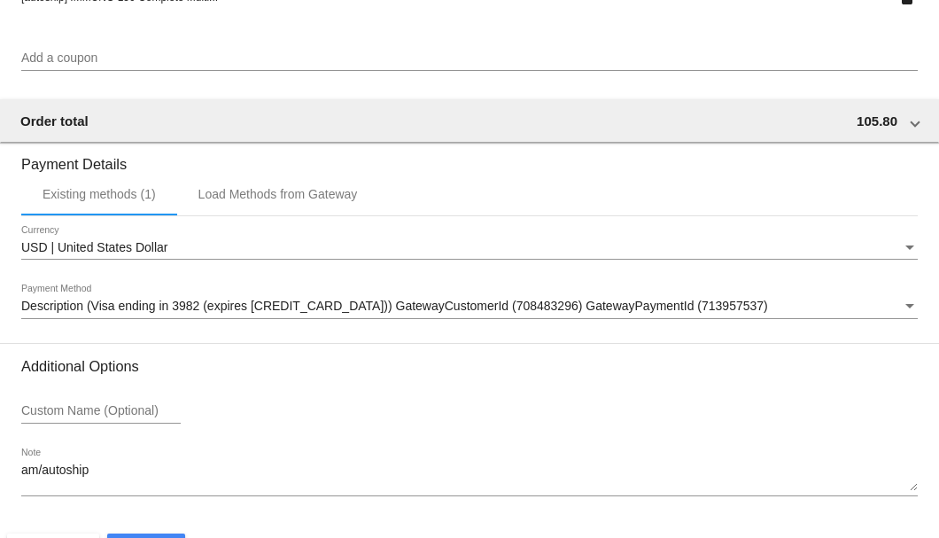
scroll to position [1710, 0]
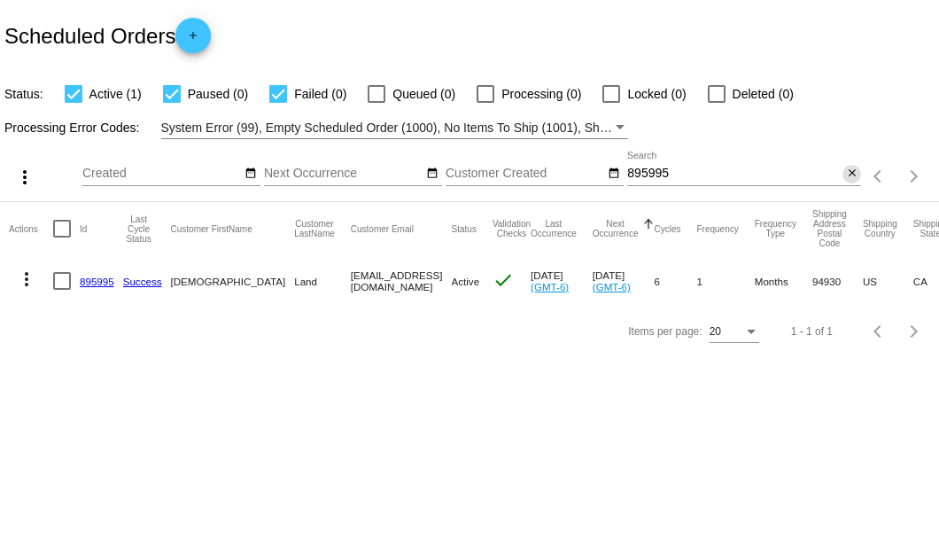
click at [851, 172] on mat-icon "close" at bounding box center [852, 174] width 12 height 14
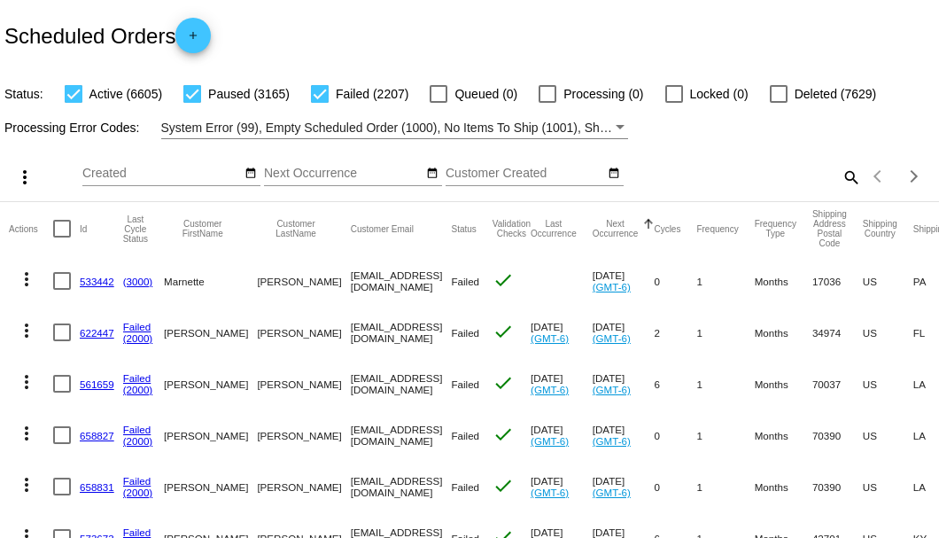
click at [840, 190] on mat-icon "search" at bounding box center [850, 176] width 21 height 27
click at [838, 181] on input "Search" at bounding box center [744, 174] width 234 height 14
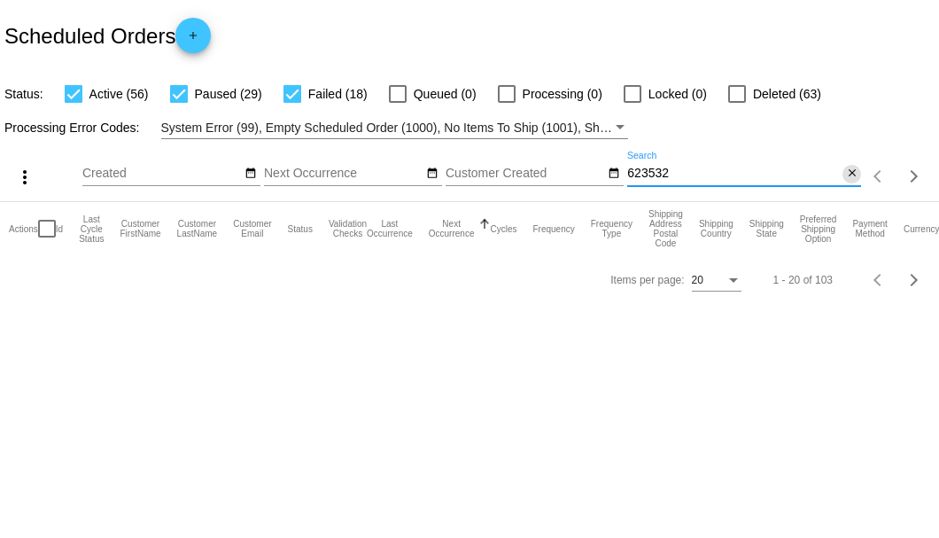
type input "623532"
click at [855, 177] on mat-icon "close" at bounding box center [852, 174] width 12 height 14
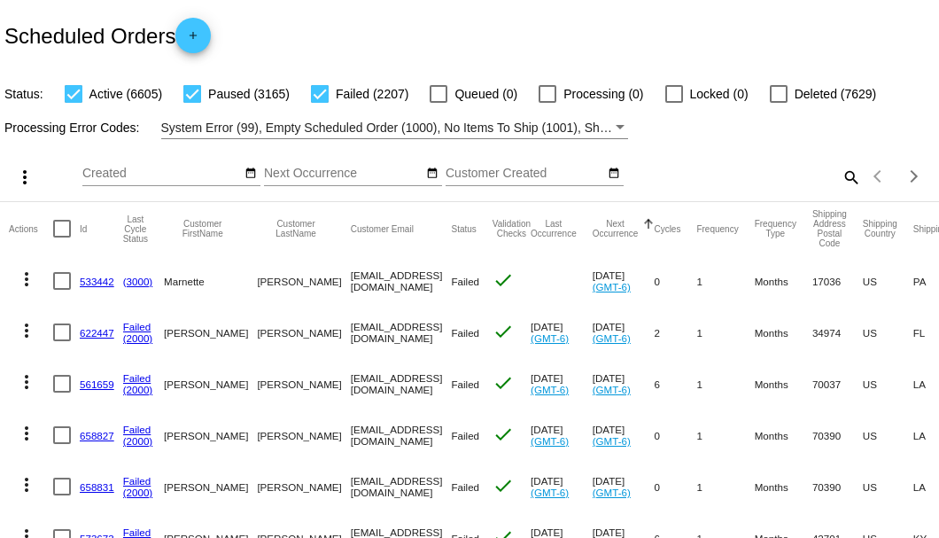
click at [842, 190] on mat-icon "search" at bounding box center [850, 176] width 21 height 27
click at [842, 181] on input "Search" at bounding box center [744, 174] width 234 height 14
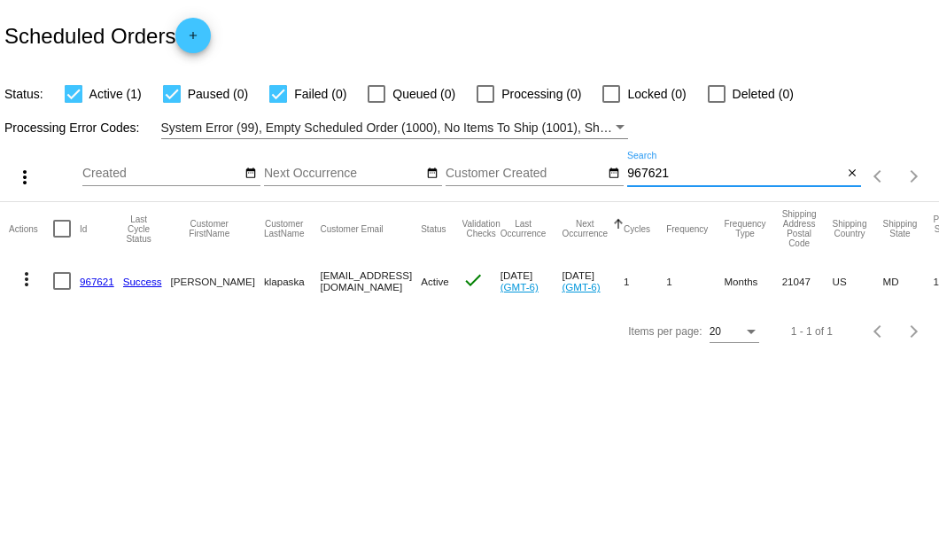
type input "967621"
click at [57, 280] on div at bounding box center [62, 281] width 18 height 18
click at [61, 290] on input "checkbox" at bounding box center [61, 290] width 1 height 1
checkbox input "true"
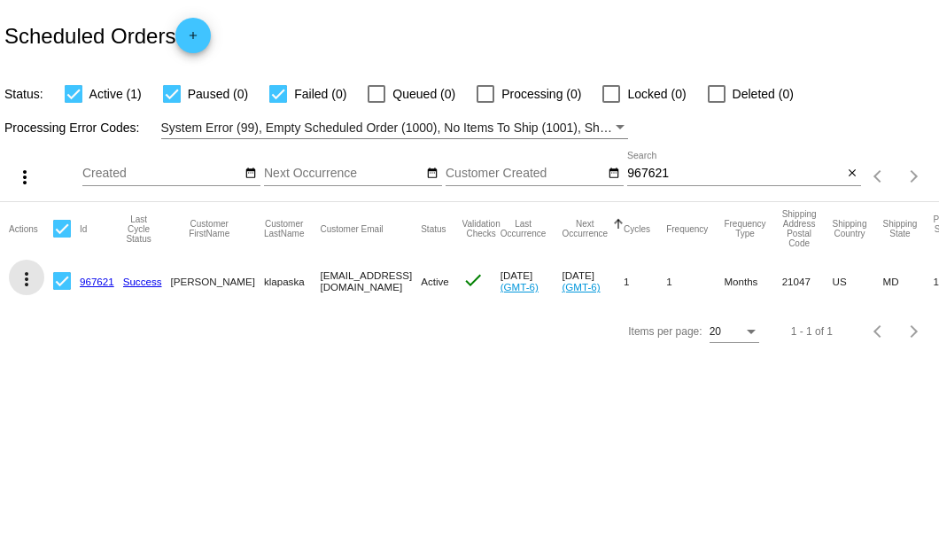
click at [28, 280] on mat-icon "more_vert" at bounding box center [26, 278] width 21 height 21
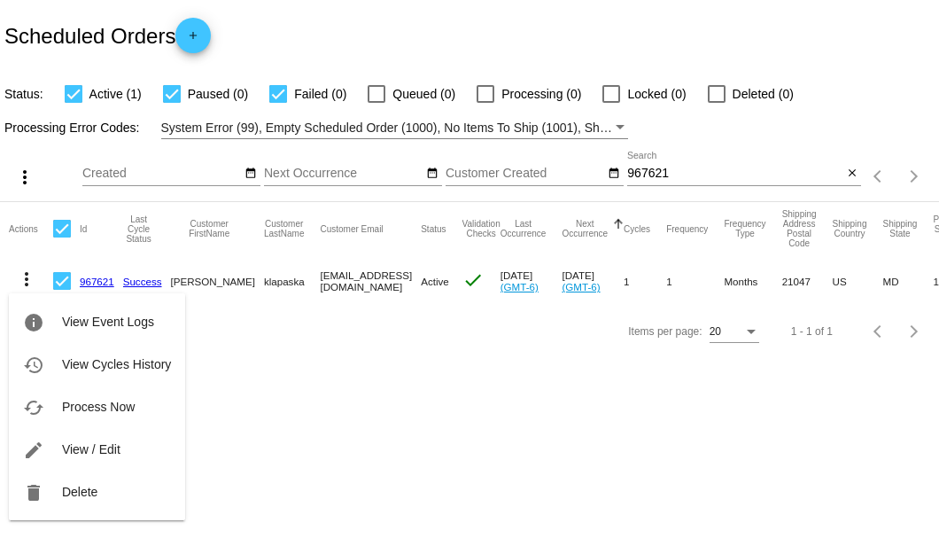
click at [236, 423] on div at bounding box center [469, 269] width 939 height 538
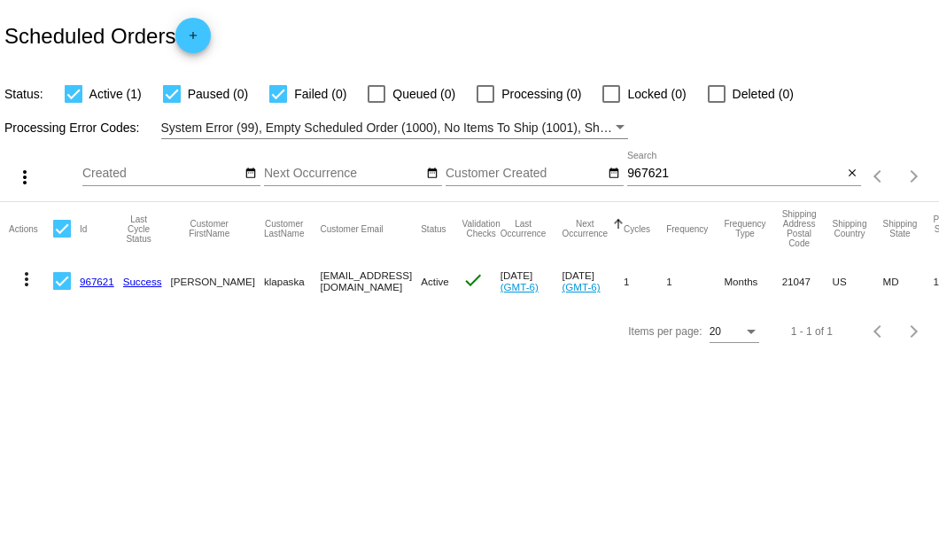
click at [99, 280] on link "967621" at bounding box center [97, 282] width 35 height 12
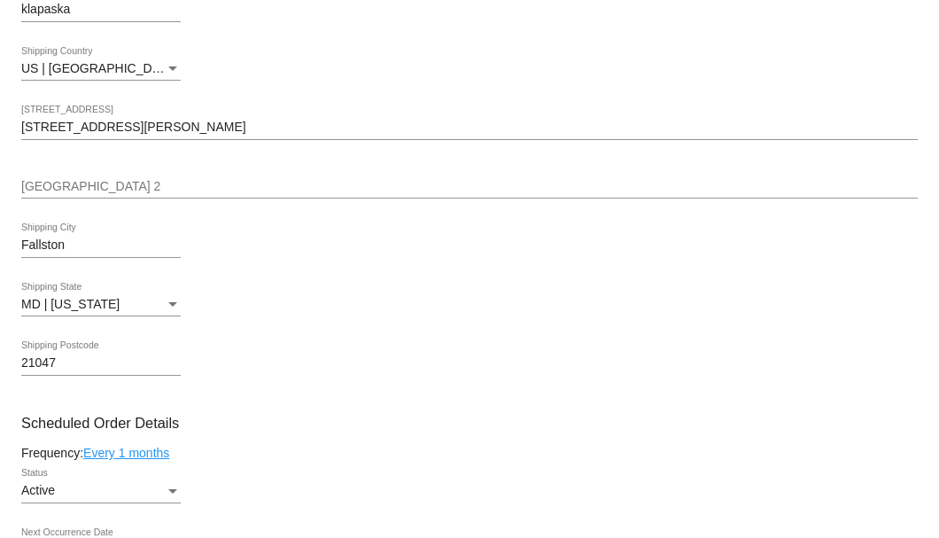
scroll to position [472, 0]
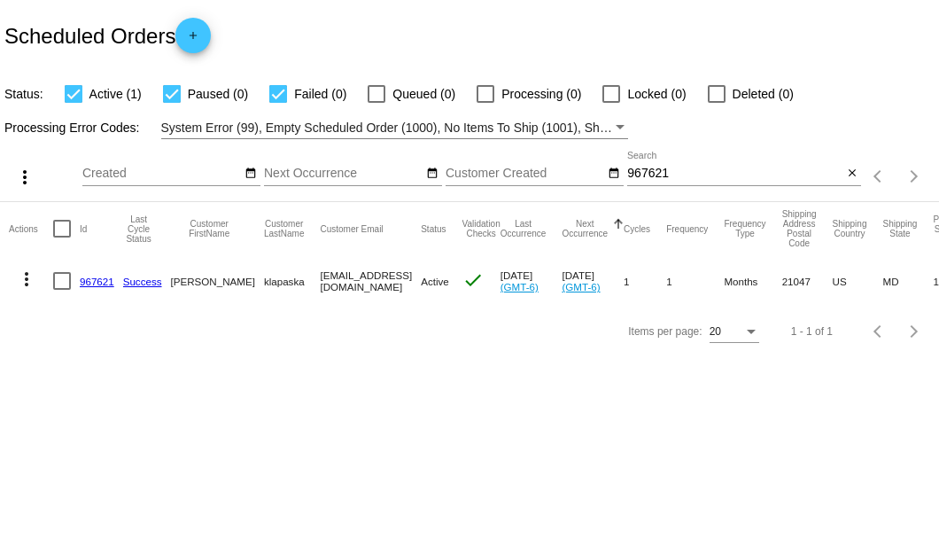
click at [71, 284] on mat-cell at bounding box center [66, 280] width 27 height 51
click at [57, 284] on div at bounding box center [62, 281] width 18 height 18
click at [61, 290] on input "checkbox" at bounding box center [61, 290] width 1 height 1
checkbox input "true"
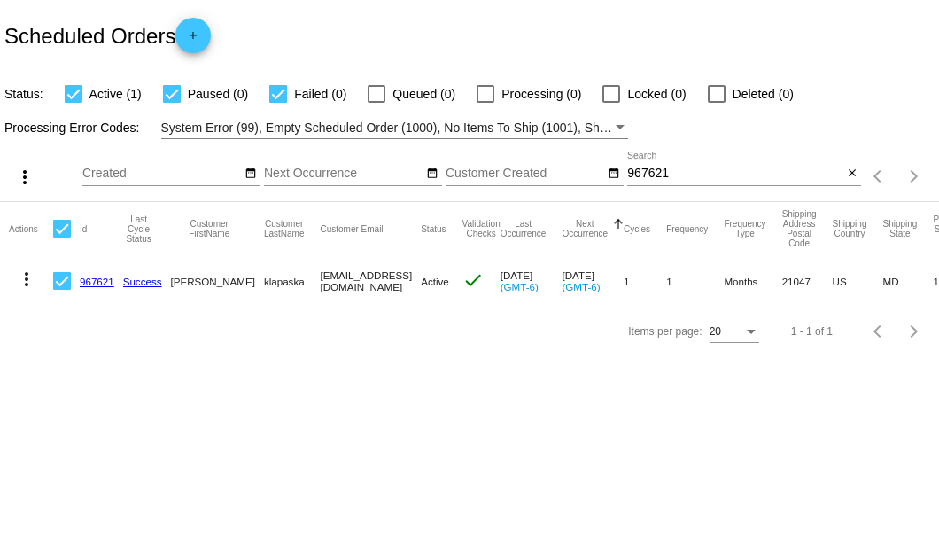
click at [21, 276] on mat-icon "more_vert" at bounding box center [26, 278] width 21 height 21
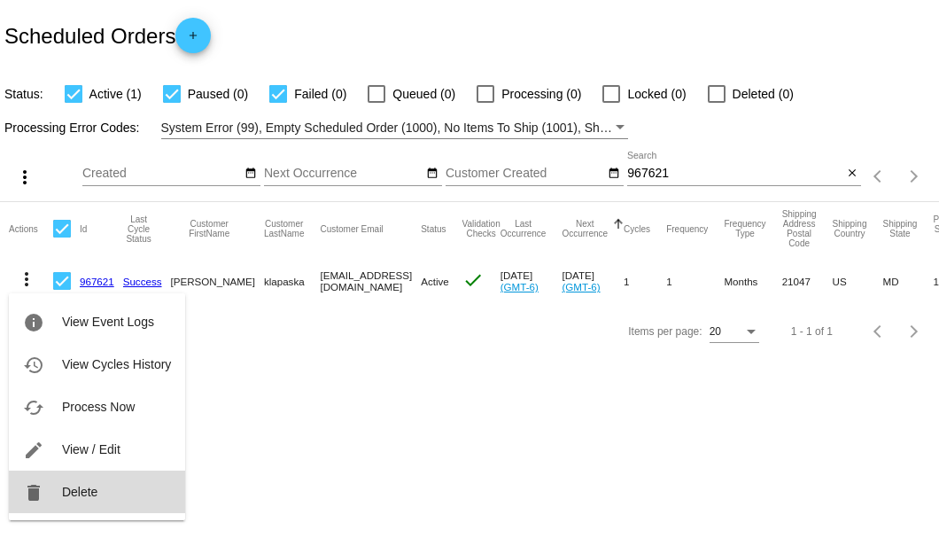
click at [74, 487] on span "Delete" at bounding box center [79, 492] width 35 height 14
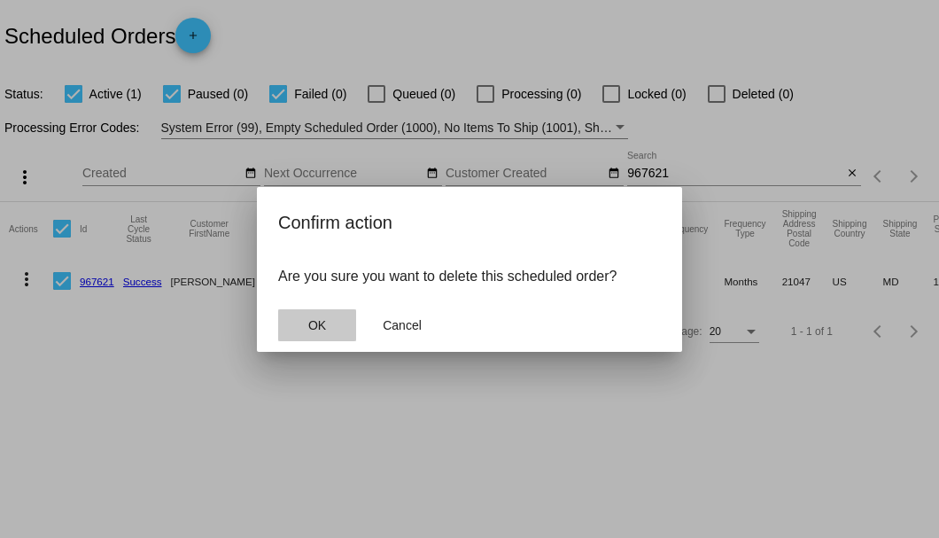
click at [314, 326] on span "OK" at bounding box center [317, 325] width 18 height 14
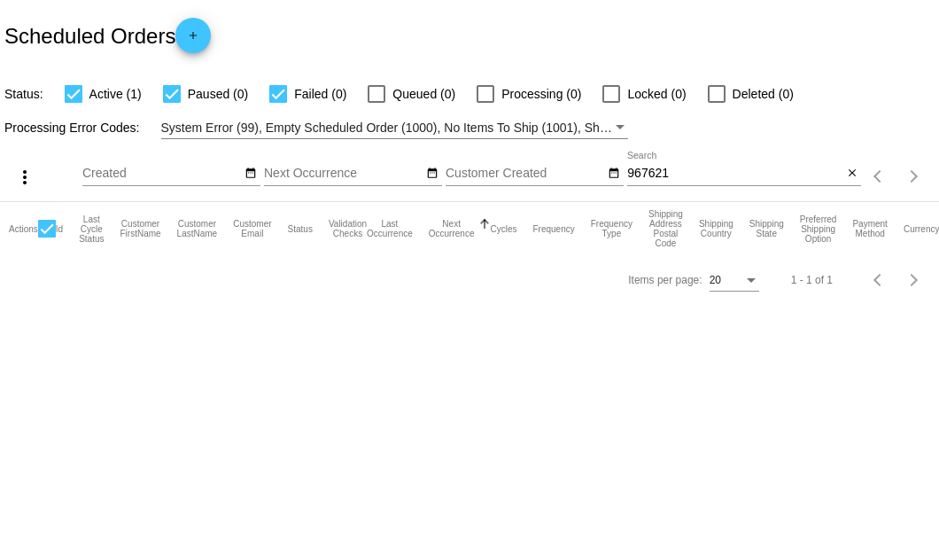
click at [716, 177] on input "967621" at bounding box center [734, 174] width 215 height 14
type input "967621"
click at [789, 177] on input "967621" at bounding box center [734, 174] width 215 height 14
click at [843, 176] on button "close" at bounding box center [852, 174] width 19 height 19
click at [843, 176] on mat-icon "search" at bounding box center [850, 176] width 21 height 27
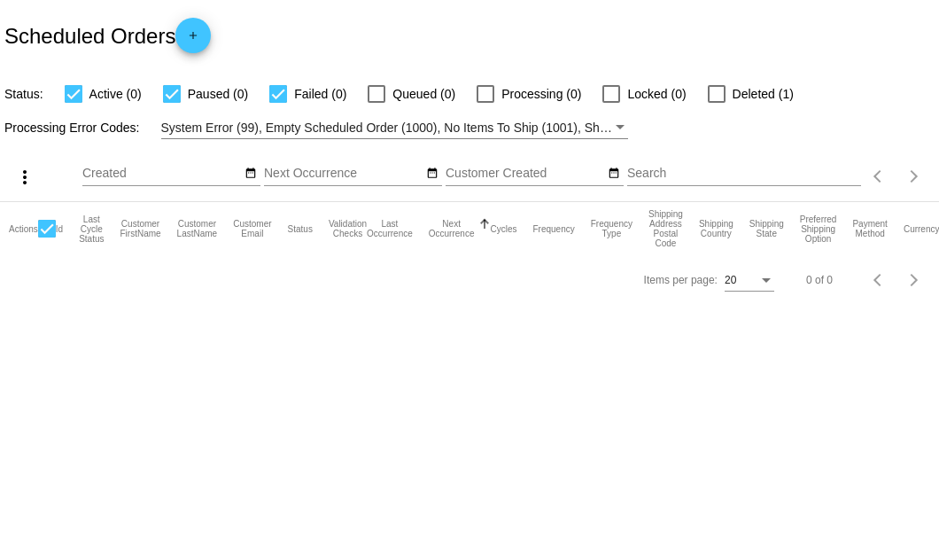
click at [843, 176] on input "Search" at bounding box center [744, 174] width 234 height 14
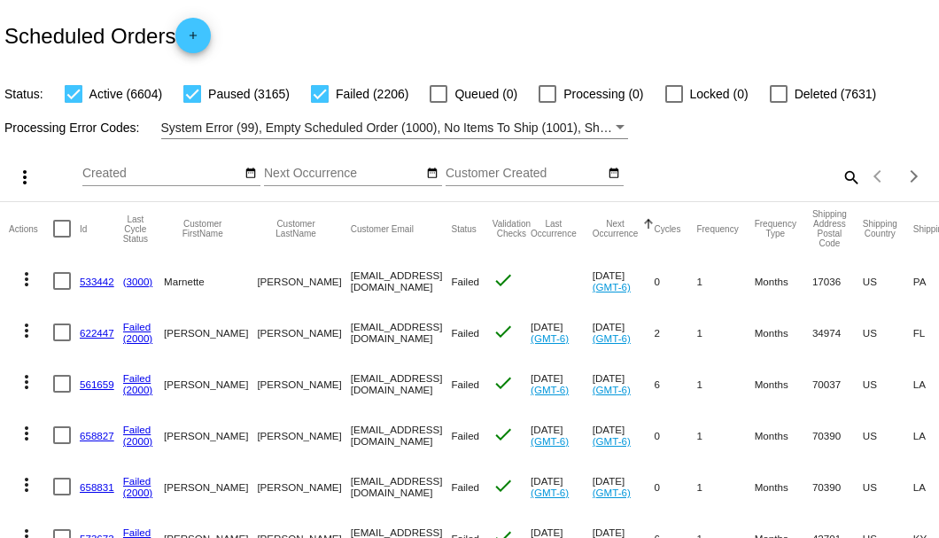
click at [845, 190] on mat-icon "search" at bounding box center [850, 176] width 21 height 27
click at [845, 181] on input "Search" at bounding box center [744, 174] width 234 height 14
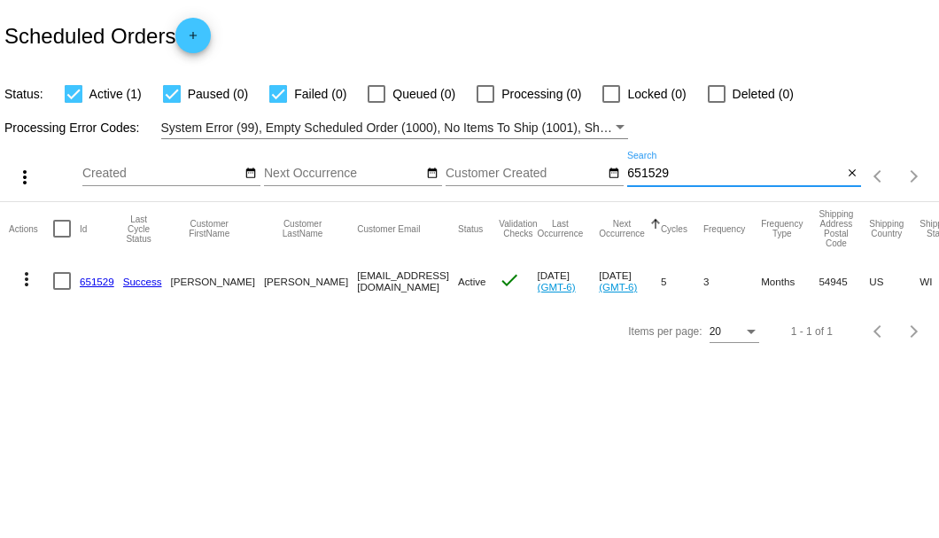
type input "651529"
click at [102, 280] on link "651529" at bounding box center [97, 282] width 35 height 12
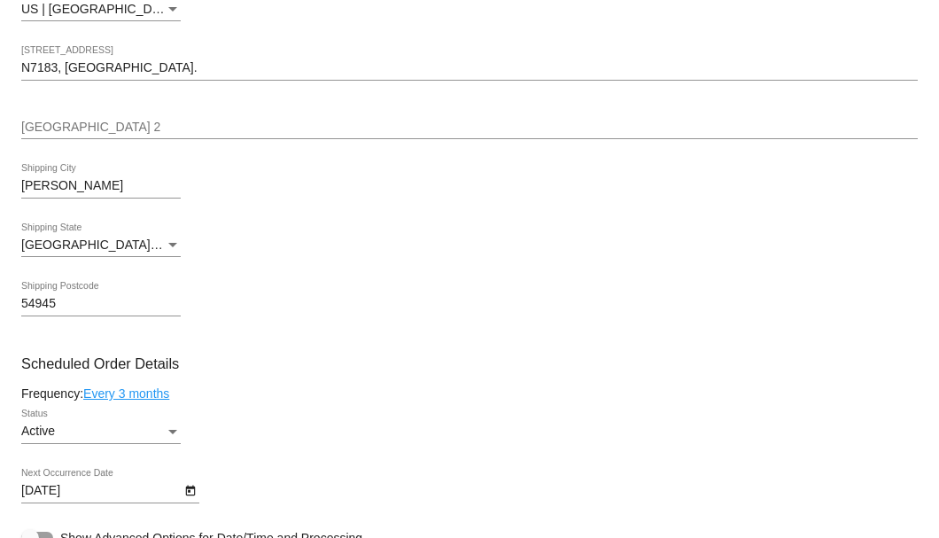
scroll to position [886, 0]
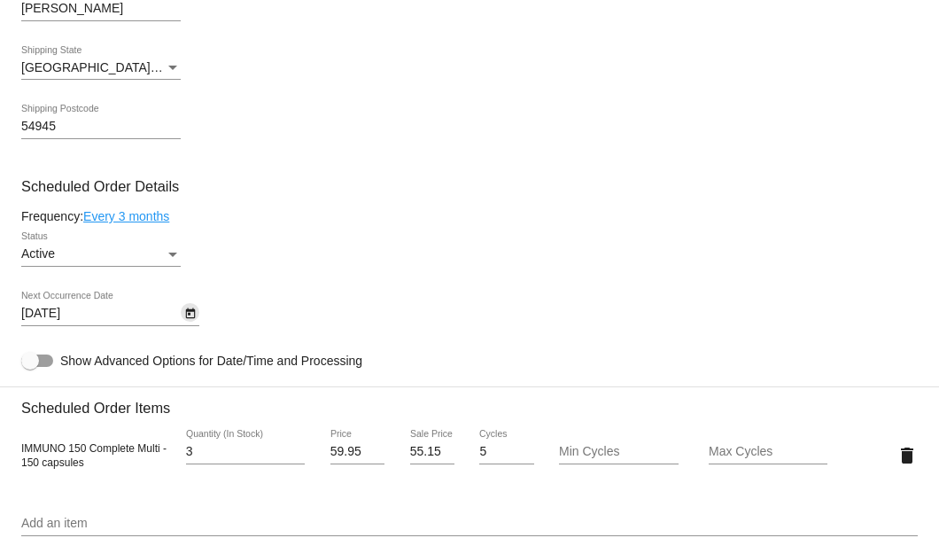
click at [188, 314] on icon "Open calendar" at bounding box center [190, 313] width 12 height 21
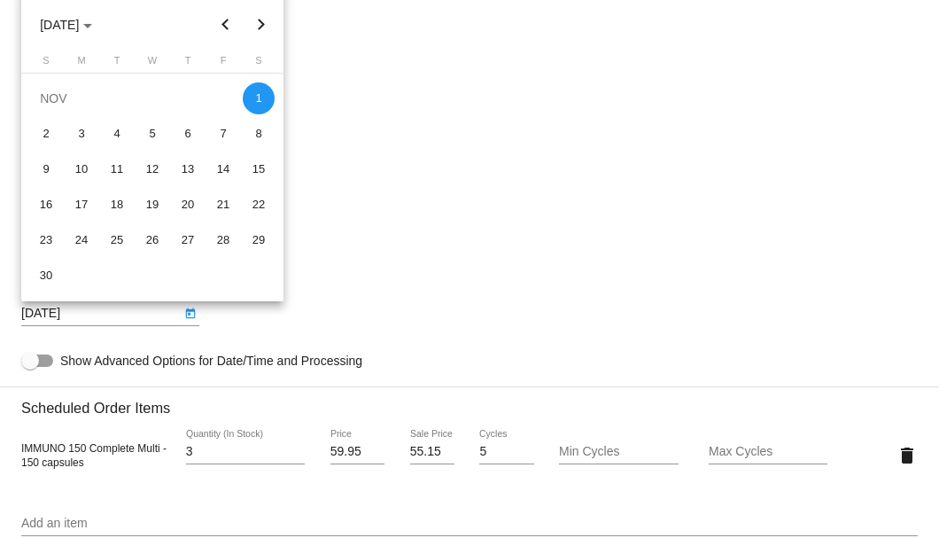
click at [259, 27] on button "Next month" at bounding box center [261, 24] width 35 height 35
click at [85, 136] on div "1" at bounding box center [82, 134] width 32 height 32
type input "12/1/2025"
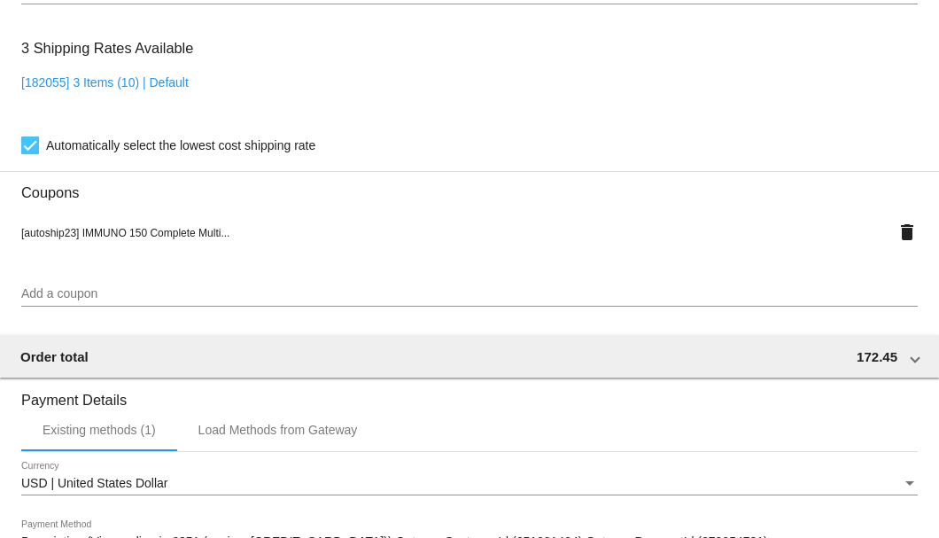
scroll to position [1710, 0]
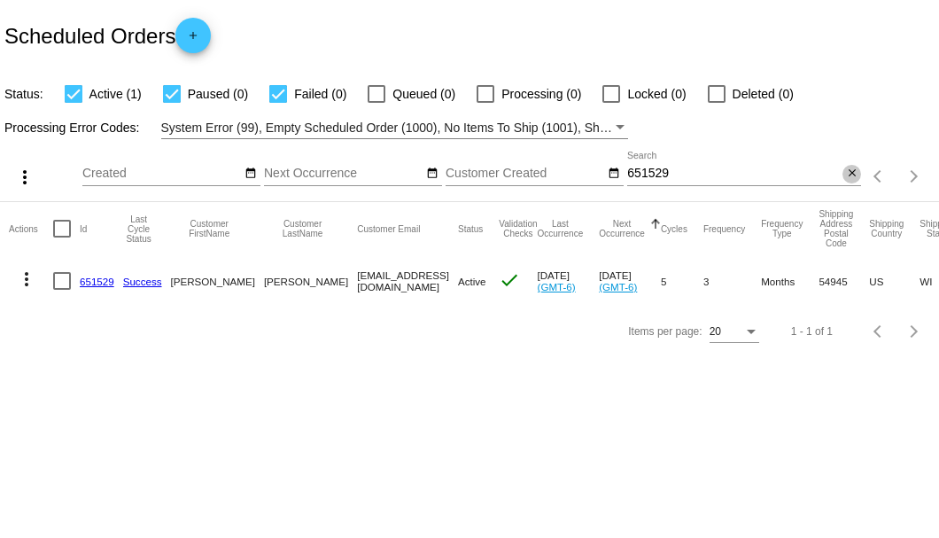
click at [851, 180] on mat-icon "close" at bounding box center [852, 174] width 12 height 14
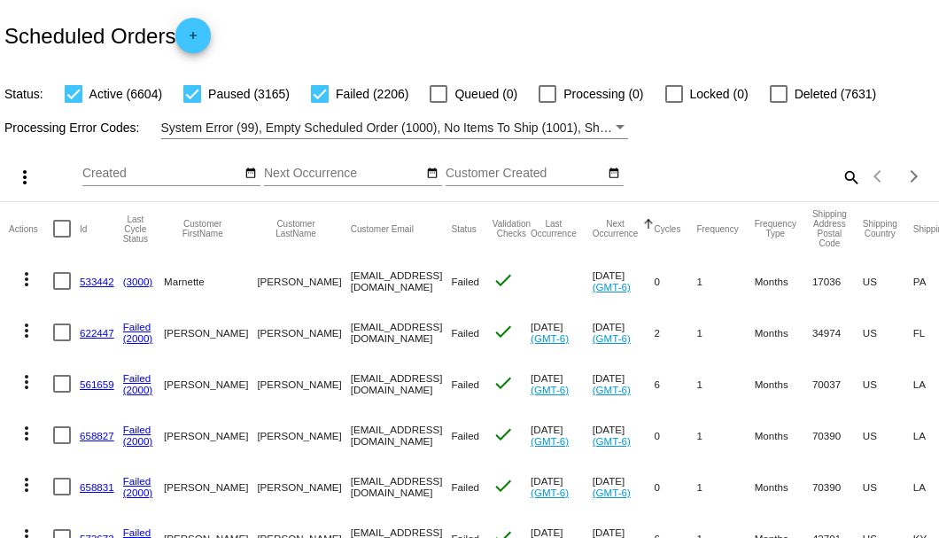
click at [840, 190] on mat-icon "search" at bounding box center [850, 176] width 21 height 27
click at [840, 181] on input "Search" at bounding box center [744, 174] width 234 height 14
paste input "[EMAIL_ADDRESS][DOMAIN_NAME]"
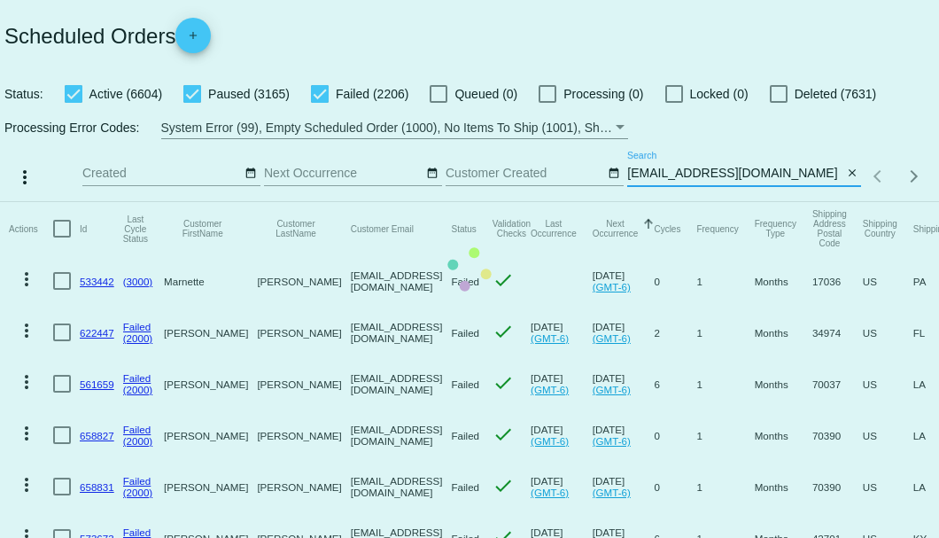
scroll to position [0, 4]
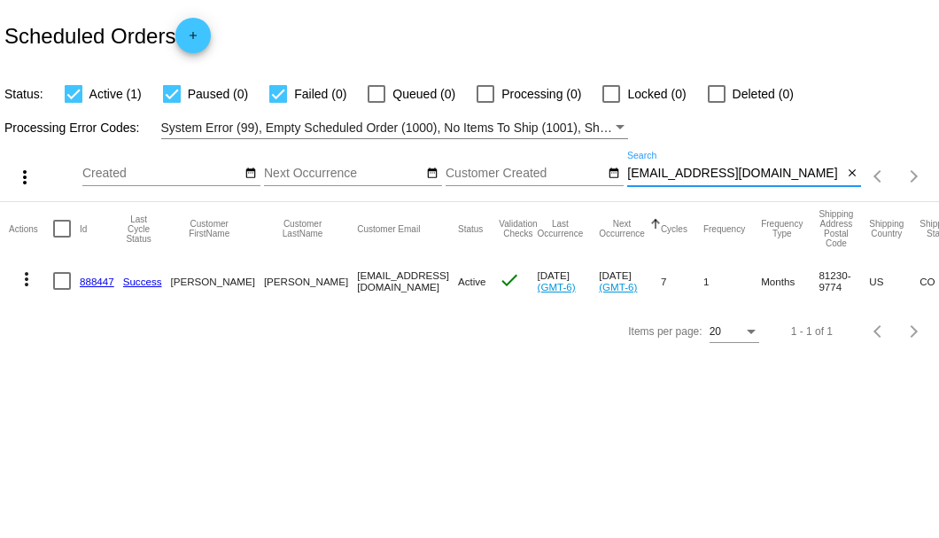
type input "[EMAIL_ADDRESS][DOMAIN_NAME]"
click at [100, 284] on link "888447" at bounding box center [97, 282] width 35 height 12
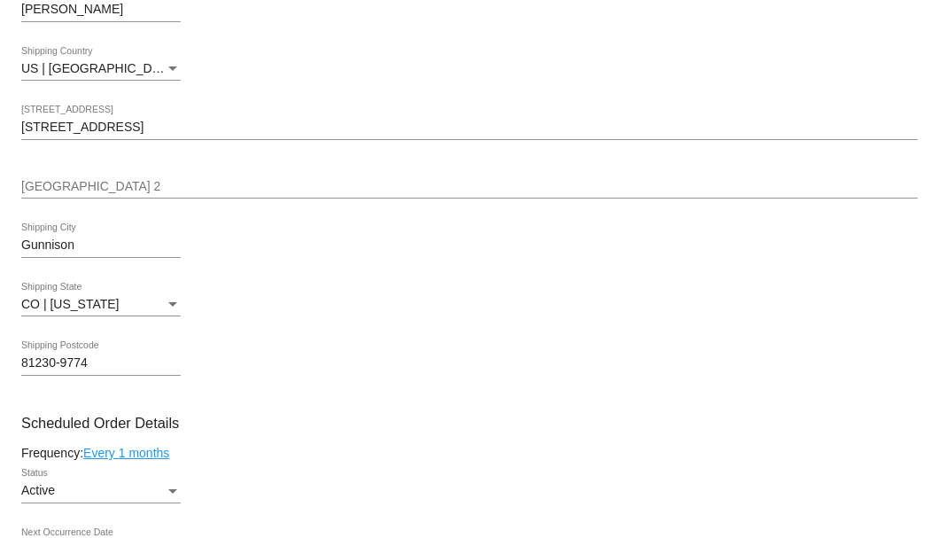
scroll to position [886, 0]
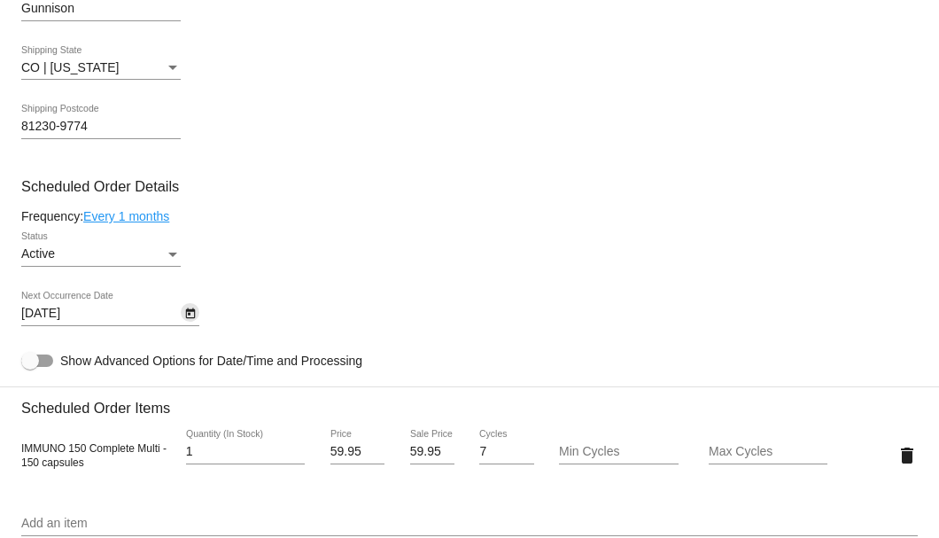
click at [187, 312] on icon "Open calendar" at bounding box center [190, 313] width 10 height 11
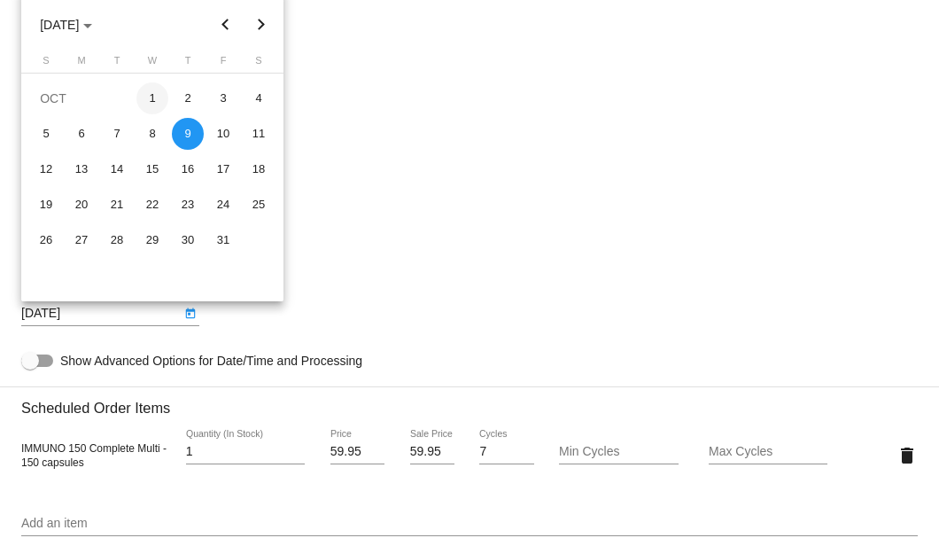
click at [152, 99] on div "1" at bounding box center [152, 98] width 32 height 32
type input "10/1/2025"
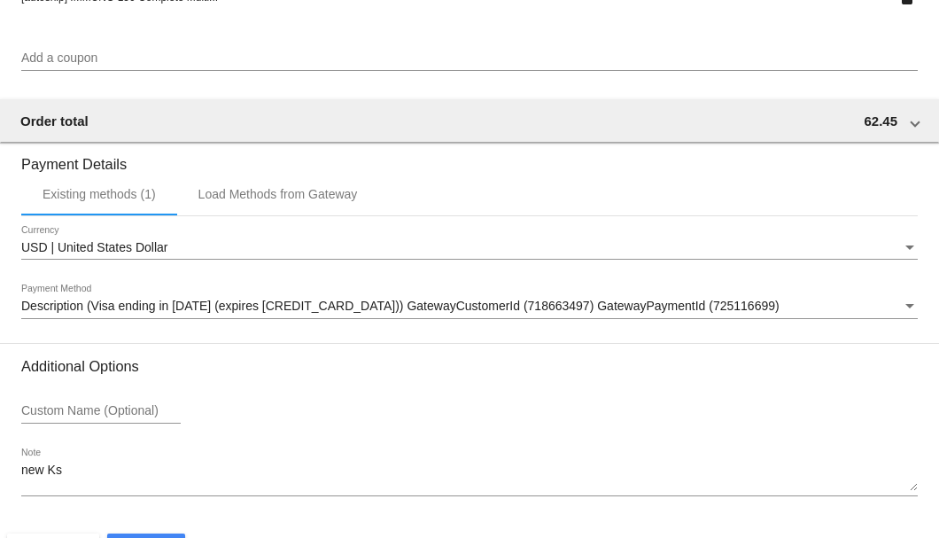
scroll to position [1710, 0]
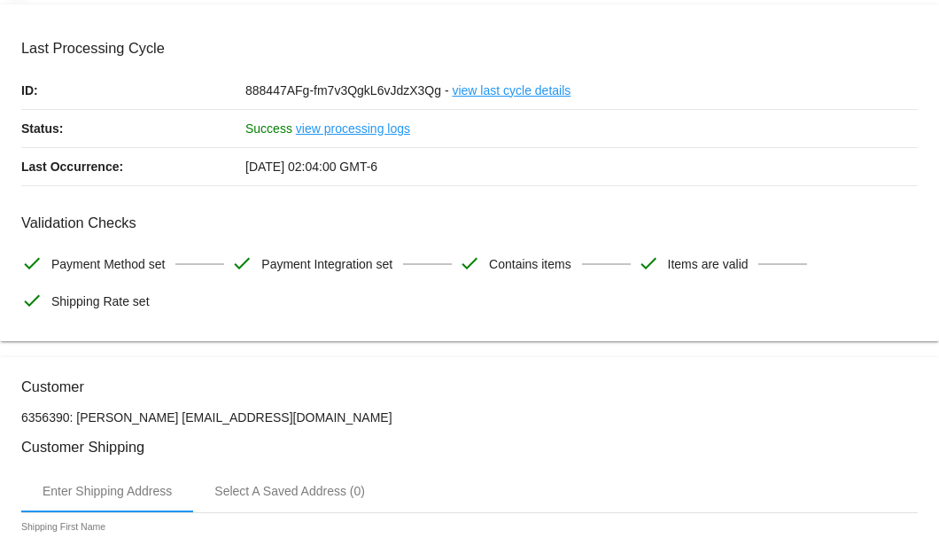
scroll to position [0, 0]
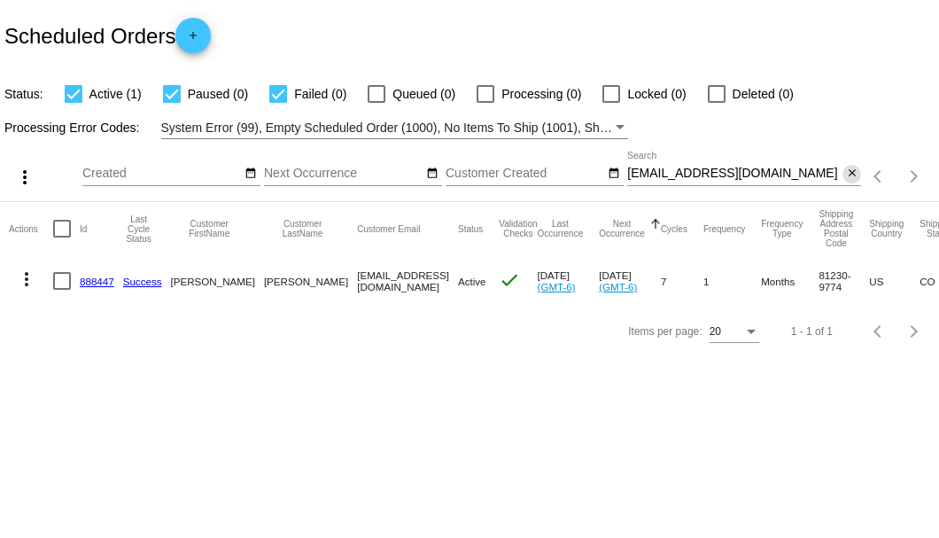
click at [849, 167] on mat-icon "close" at bounding box center [852, 174] width 12 height 14
click at [849, 167] on mat-icon "search" at bounding box center [850, 176] width 21 height 27
click at [842, 173] on input "Search" at bounding box center [744, 174] width 234 height 14
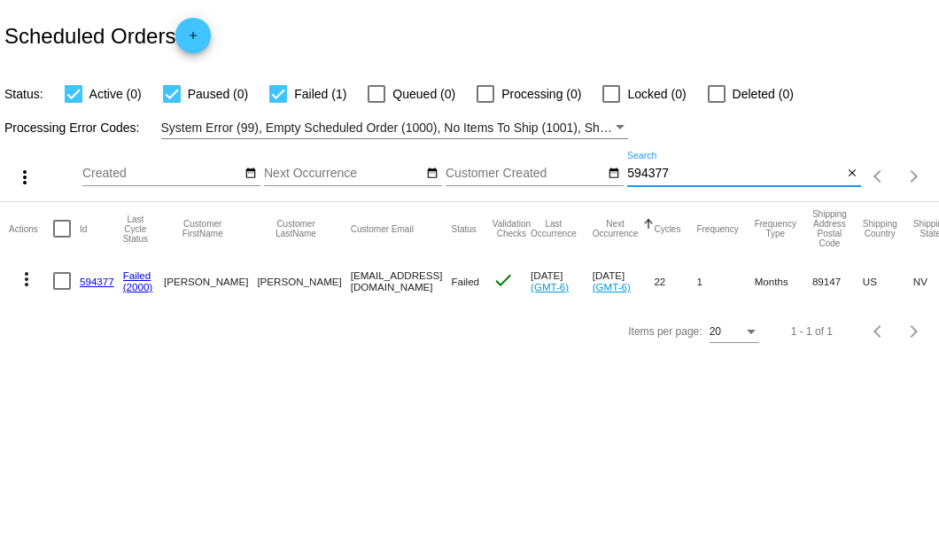
type input "594377"
click at [90, 278] on link "594377" at bounding box center [97, 282] width 35 height 12
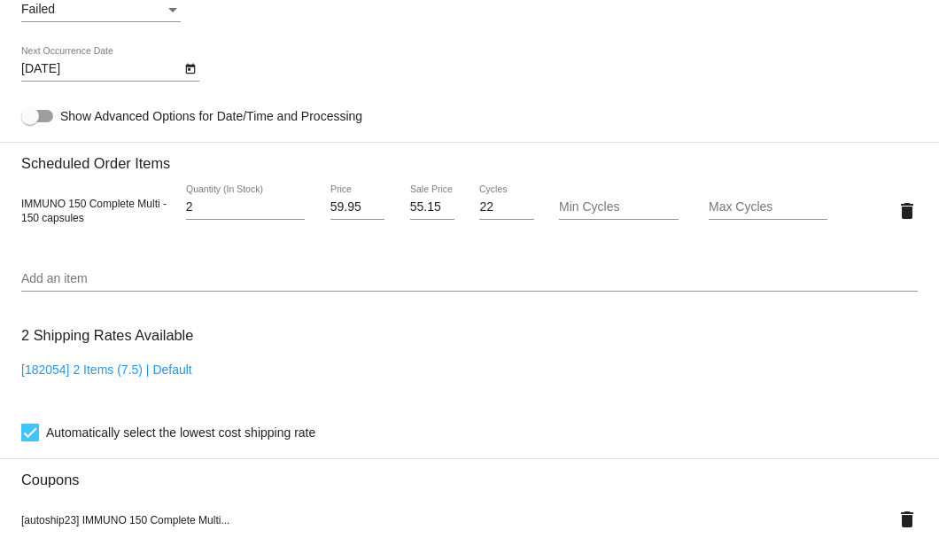
scroll to position [1004, 0]
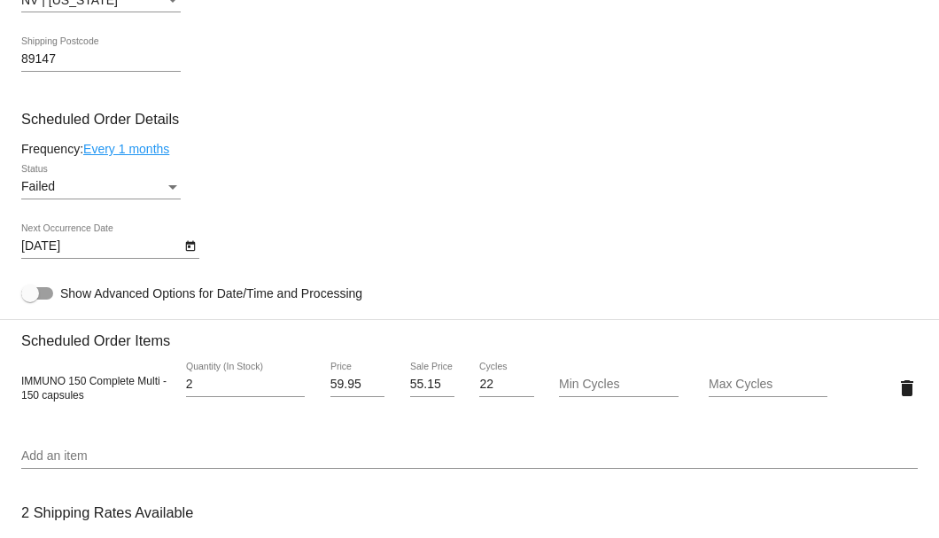
click at [161, 186] on div "Failed" at bounding box center [93, 187] width 144 height 14
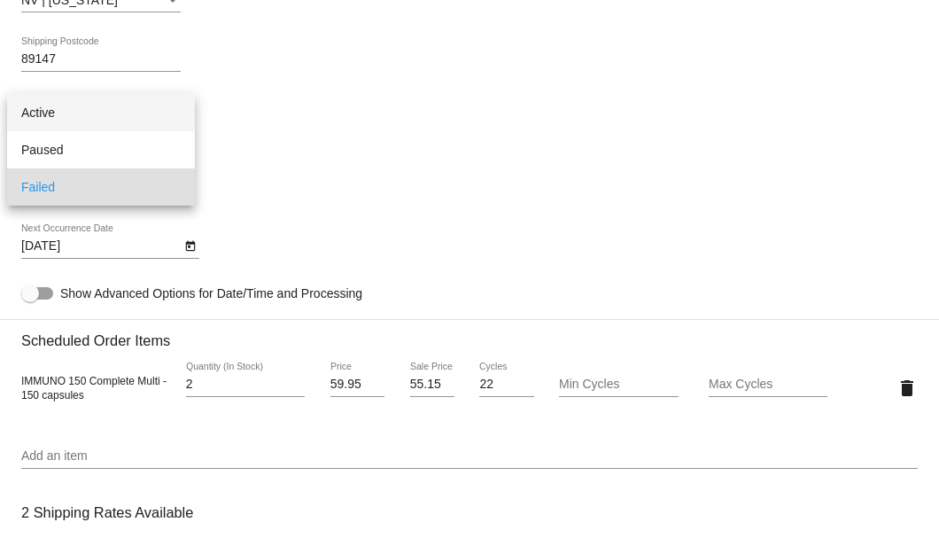
click at [136, 114] on span "Active" at bounding box center [100, 112] width 159 height 37
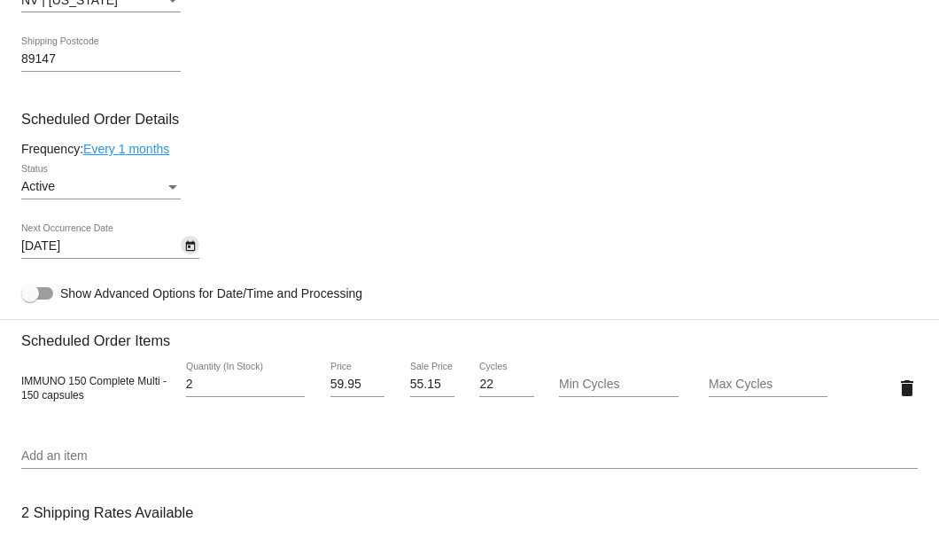
click at [191, 245] on icon "Open calendar" at bounding box center [190, 246] width 10 height 11
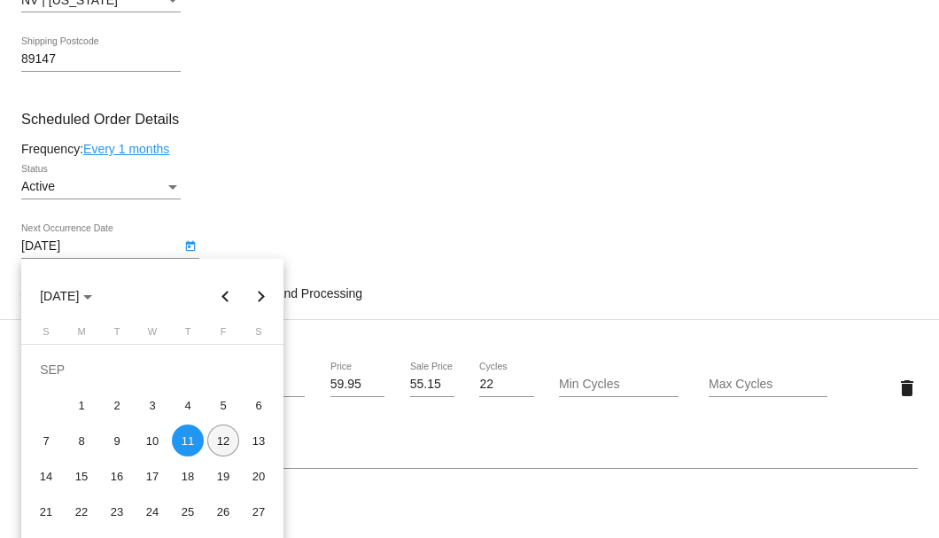
click at [221, 441] on div "12" at bounding box center [223, 440] width 32 height 32
type input "9/12/2025"
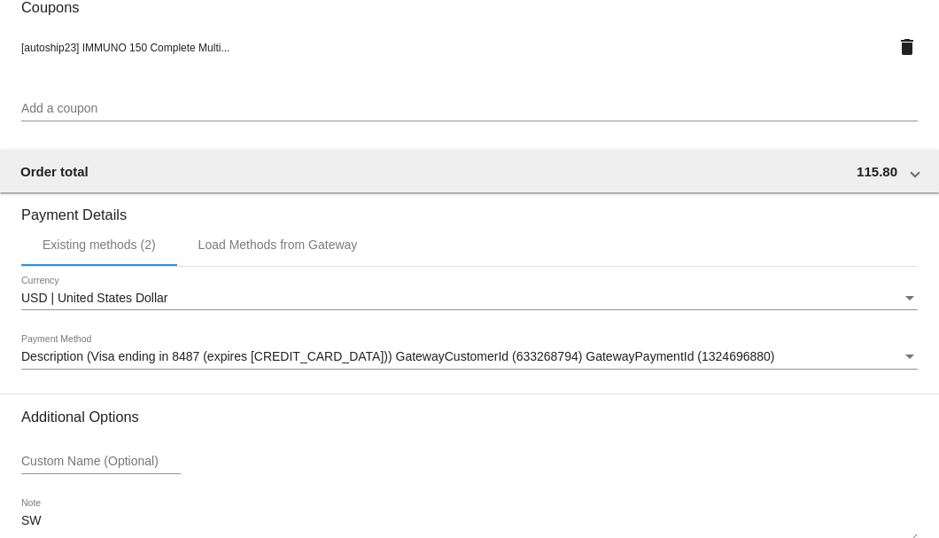
scroll to position [1760, 0]
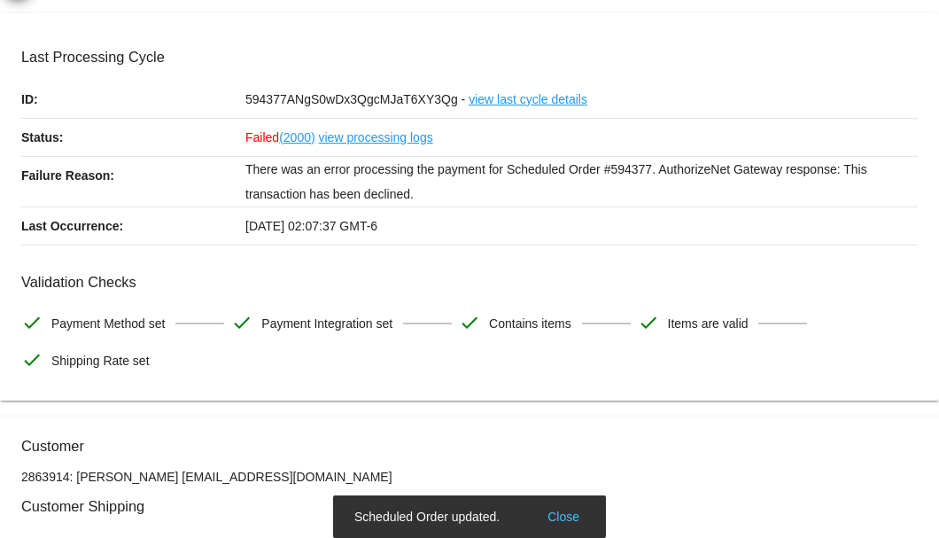
scroll to position [0, 0]
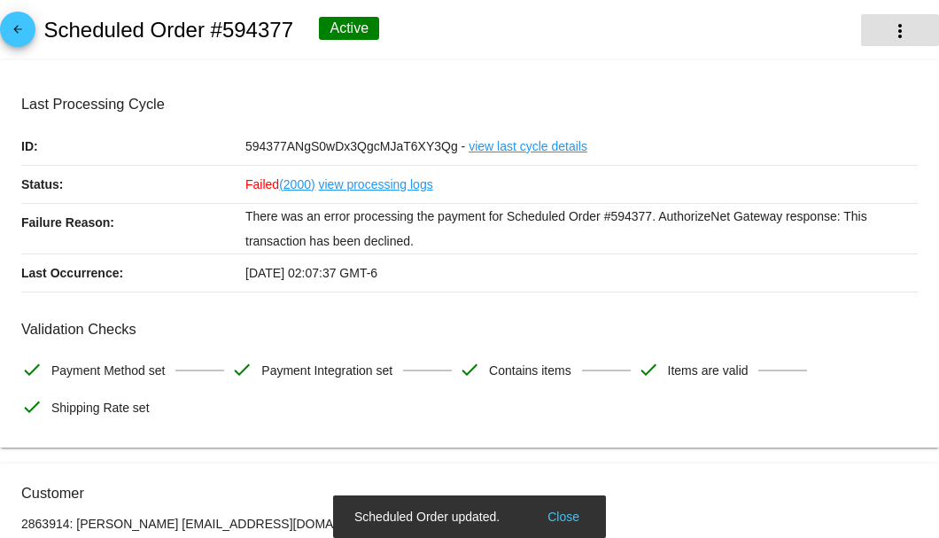
click at [895, 34] on mat-icon "more_vert" at bounding box center [900, 30] width 21 height 21
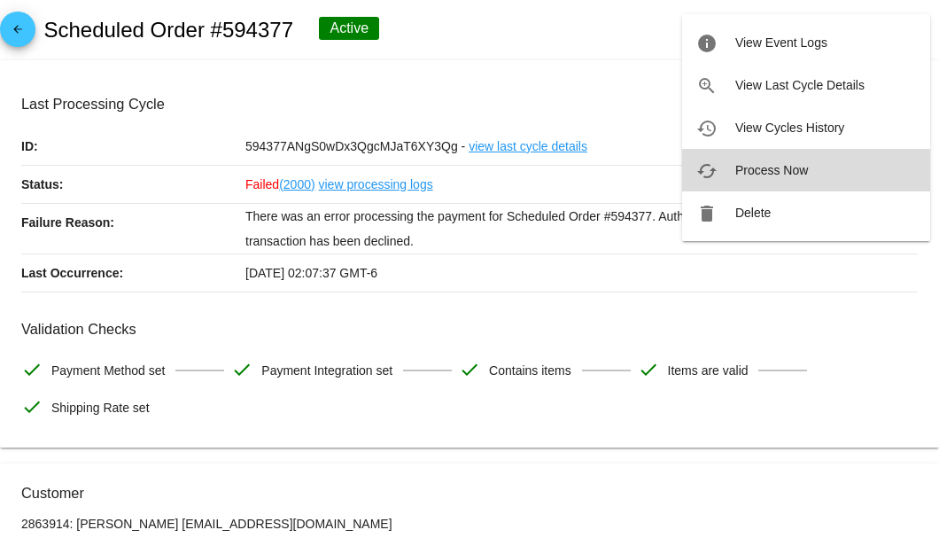
click at [799, 173] on span "Process Now" at bounding box center [771, 170] width 73 height 14
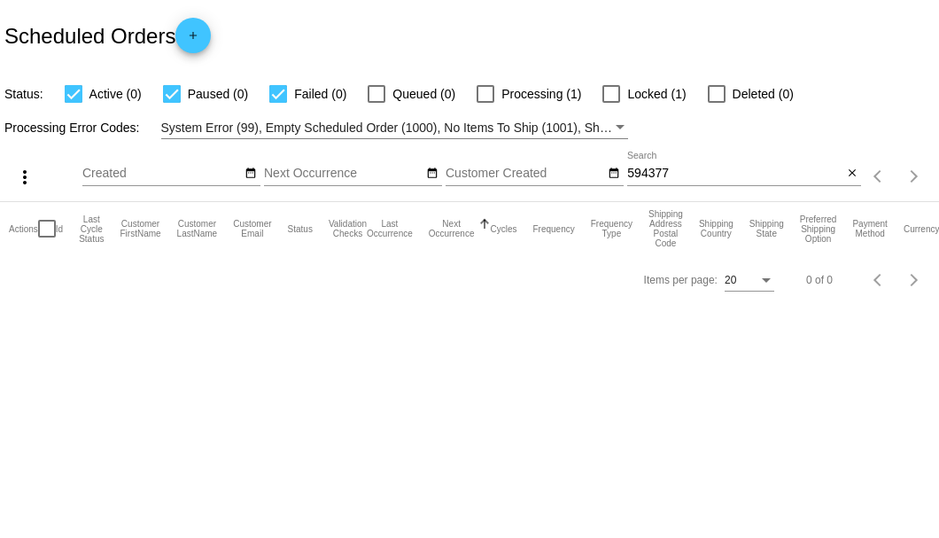
click at [685, 177] on input "594377" at bounding box center [734, 174] width 215 height 14
type input "594377"
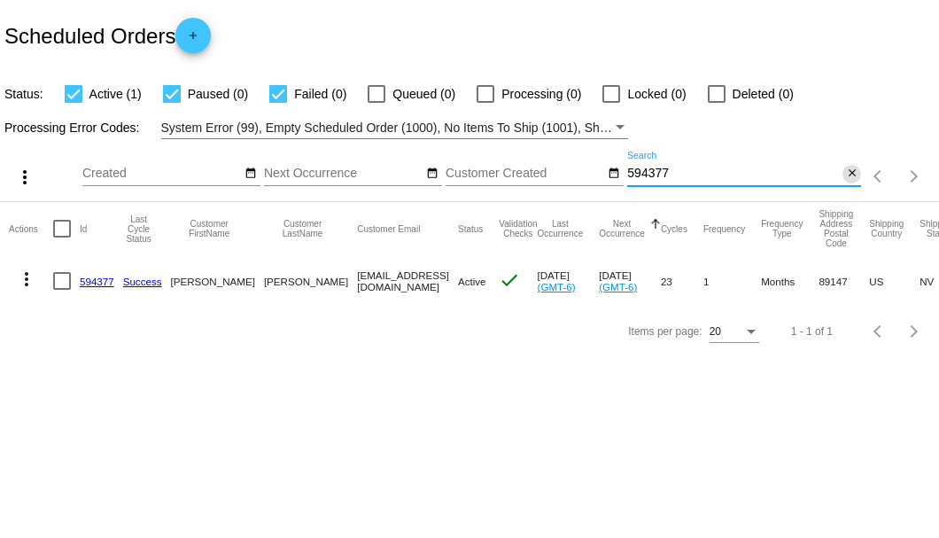
click at [858, 174] on mat-icon "close" at bounding box center [852, 174] width 12 height 14
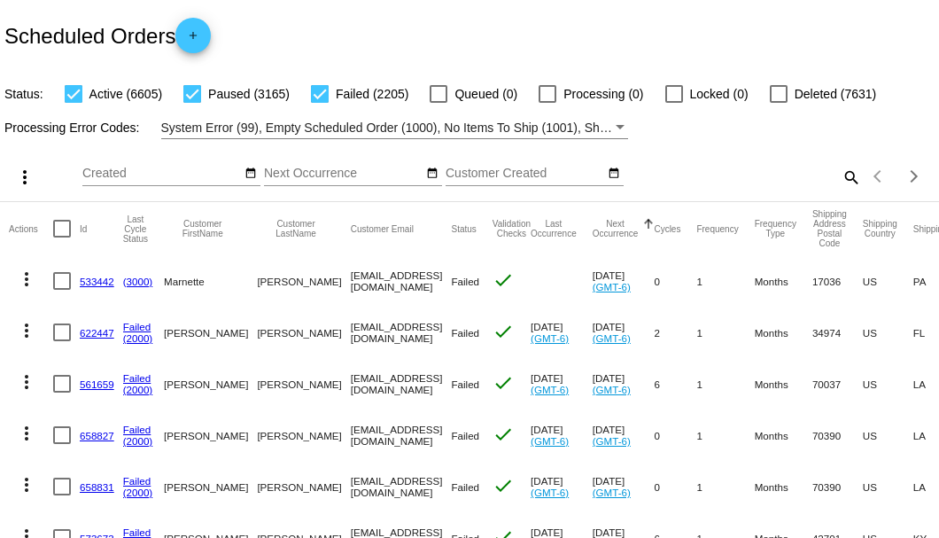
click at [840, 190] on mat-icon "search" at bounding box center [850, 176] width 21 height 27
click at [840, 181] on input "Search" at bounding box center [744, 174] width 234 height 14
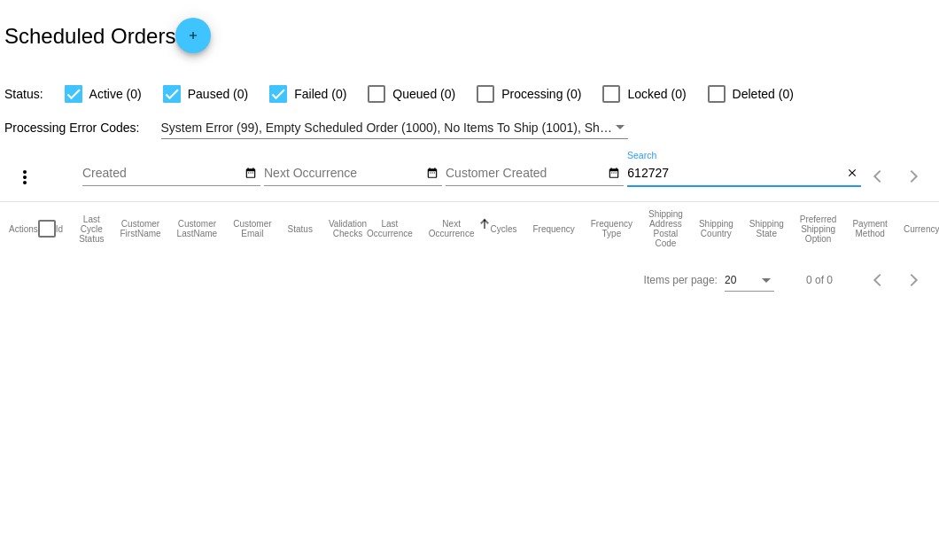
click at [659, 177] on input "612727" at bounding box center [734, 174] width 215 height 14
type input "6127277"
click at [846, 175] on mat-icon "close" at bounding box center [852, 174] width 12 height 14
